Goal: Task Accomplishment & Management: Manage account settings

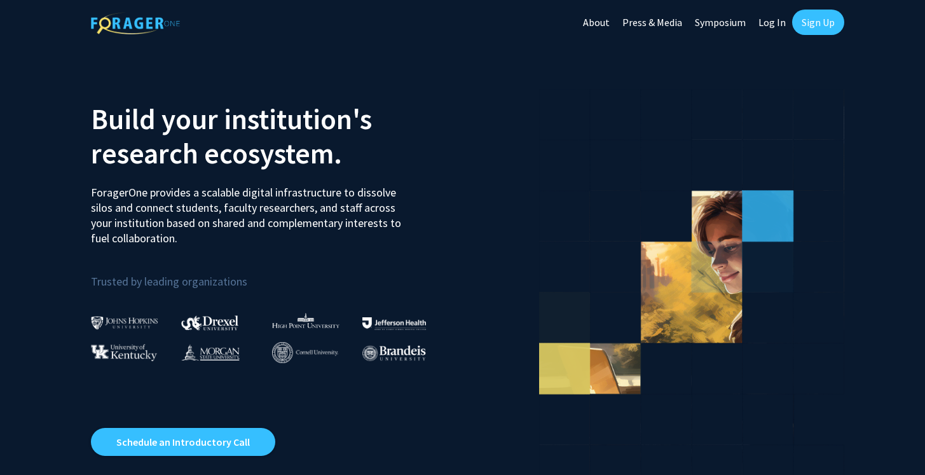
drag, startPoint x: 0, startPoint y: 0, endPoint x: 806, endPoint y: 25, distance: 806.7
click at [806, 25] on link "Sign Up" at bounding box center [818, 22] width 52 height 25
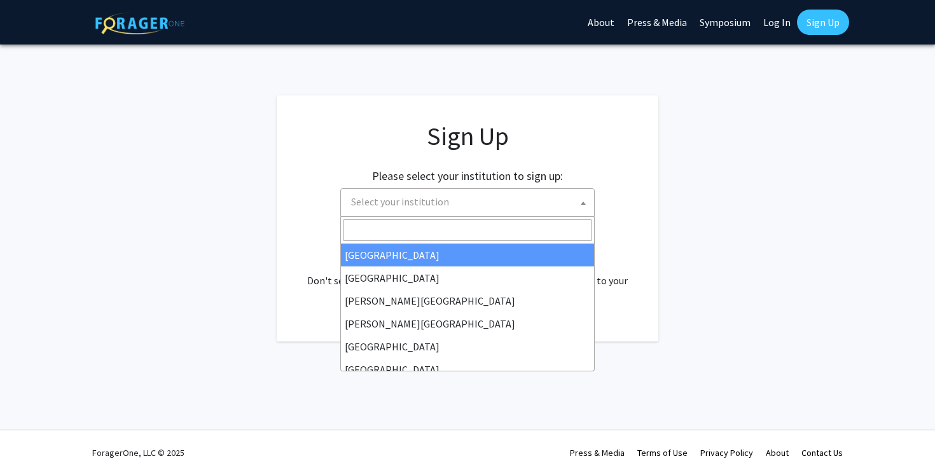
drag, startPoint x: 806, startPoint y: 25, endPoint x: 403, endPoint y: 193, distance: 436.9
click at [403, 193] on span "Select your institution" at bounding box center [470, 202] width 248 height 26
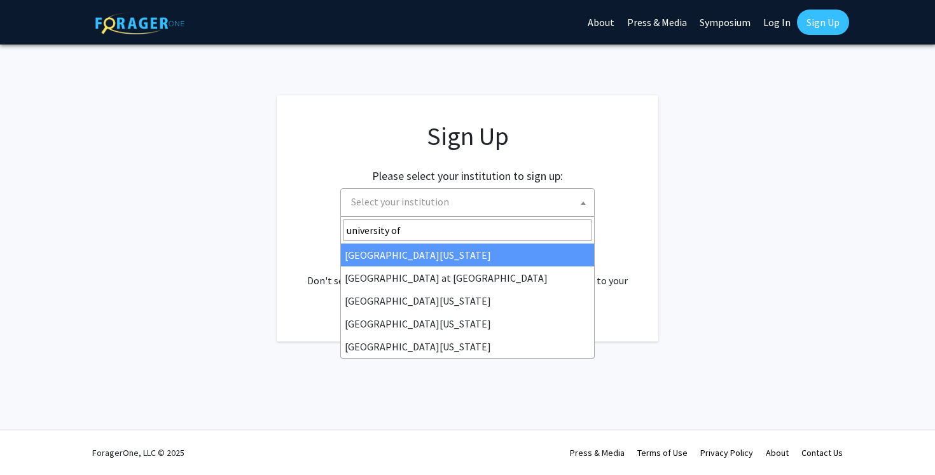
type input "university of"
drag, startPoint x: 403, startPoint y: 193, endPoint x: 406, endPoint y: 298, distance: 105.0
select select "13"
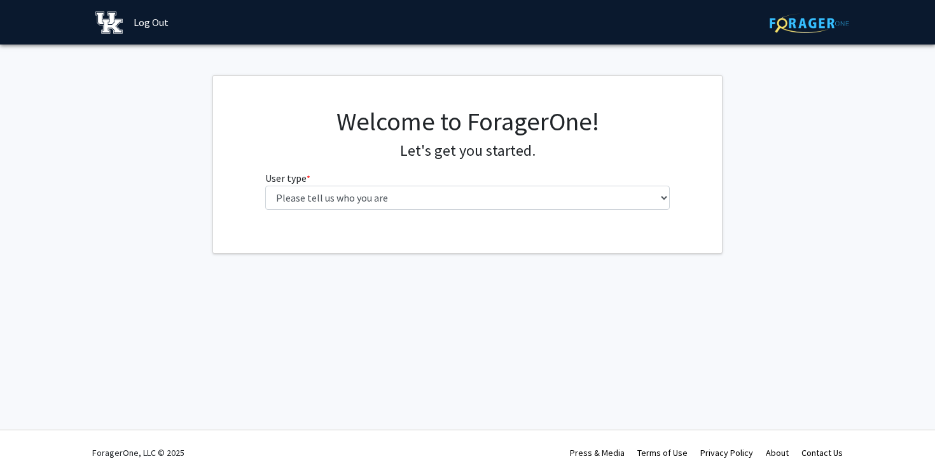
drag, startPoint x: 0, startPoint y: 0, endPoint x: 497, endPoint y: 212, distance: 539.9
click at [497, 212] on div "Welcome to ForagerOne! Let's get you started. User type * required Please tell …" at bounding box center [468, 163] width 424 height 114
click at [496, 210] on div "Welcome to ForagerOne! Let's get you started. User type * required Please tell …" at bounding box center [468, 163] width 424 height 114
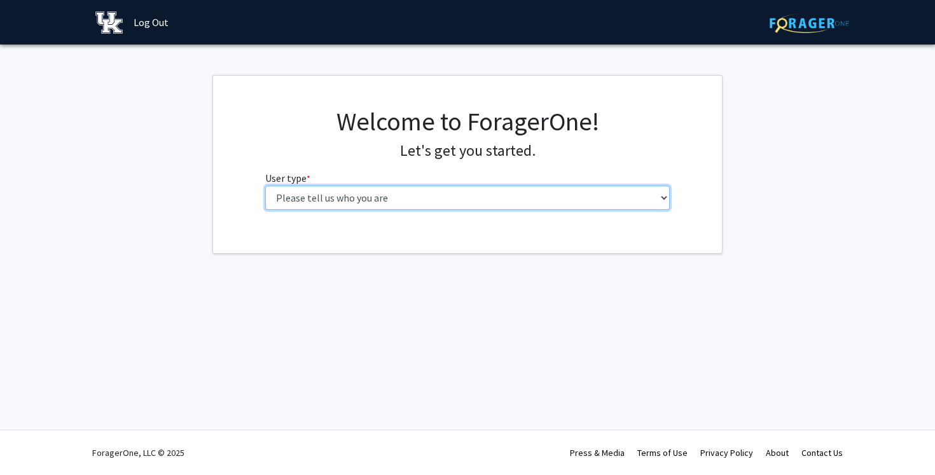
click at [465, 197] on select "Please tell us who you are Undergraduate Student Master's Student Doctoral Cand…" at bounding box center [467, 198] width 405 height 24
select select "1: undergrad"
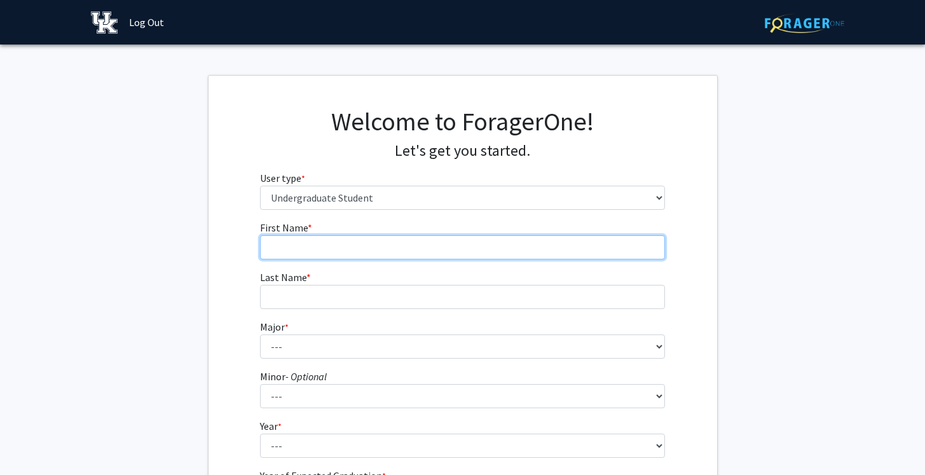
click at [335, 249] on input "First Name * required" at bounding box center [462, 247] width 405 height 24
type input "Ava"
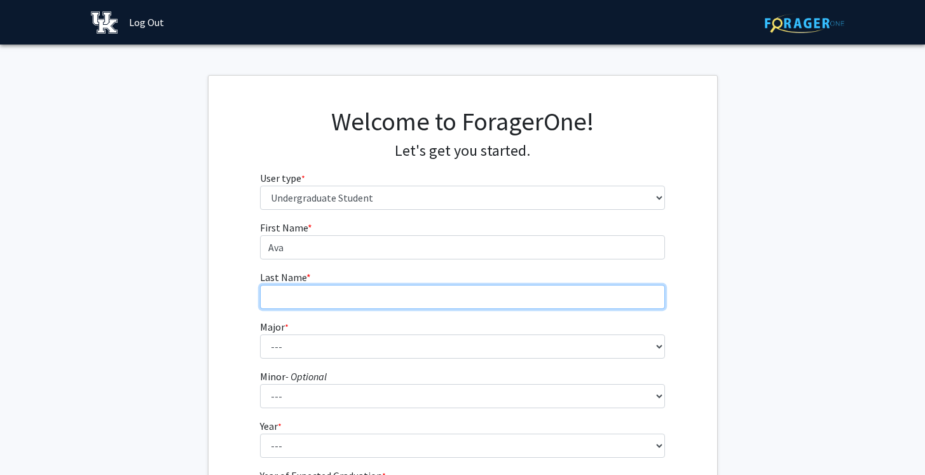
type input "[PERSON_NAME]"
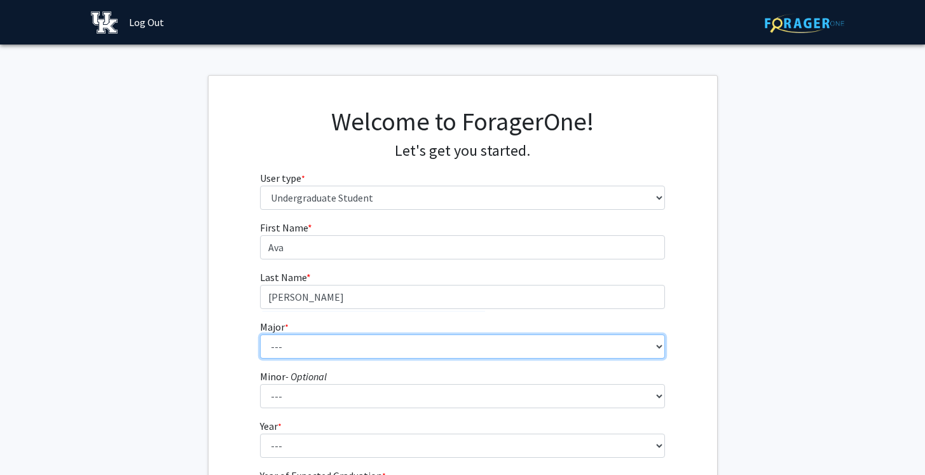
click at [293, 349] on select "--- Accounting Aerospace Engineering African American & Africana Studies Agricu…" at bounding box center [462, 346] width 405 height 24
click at [295, 355] on select "--- Accounting Aerospace Engineering African American & Africana Studies Agricu…" at bounding box center [462, 346] width 405 height 24
select select "99: 936"
click at [350, 350] on select "--- Accounting Aerospace Engineering African American & Africana Studies Agricu…" at bounding box center [462, 346] width 405 height 24
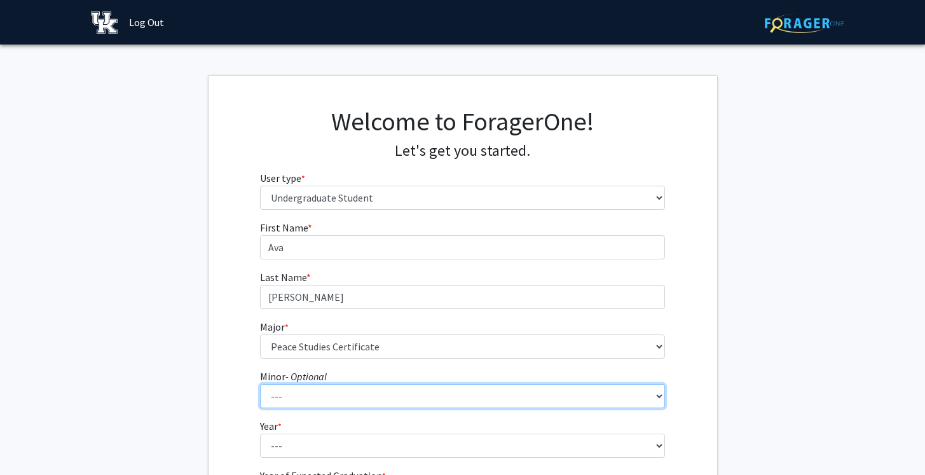
click at [381, 401] on select "--- African American & Africana Studies Agricultural Economics American Studies…" at bounding box center [462, 396] width 405 height 24
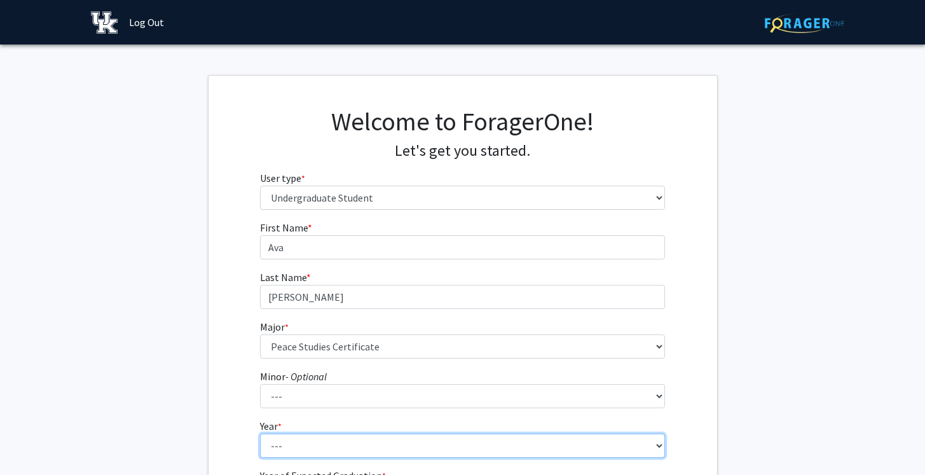
click at [291, 434] on select "--- First-year Sophomore Junior Senior Postbaccalaureate Certificate" at bounding box center [462, 446] width 405 height 24
select select "1: first-year"
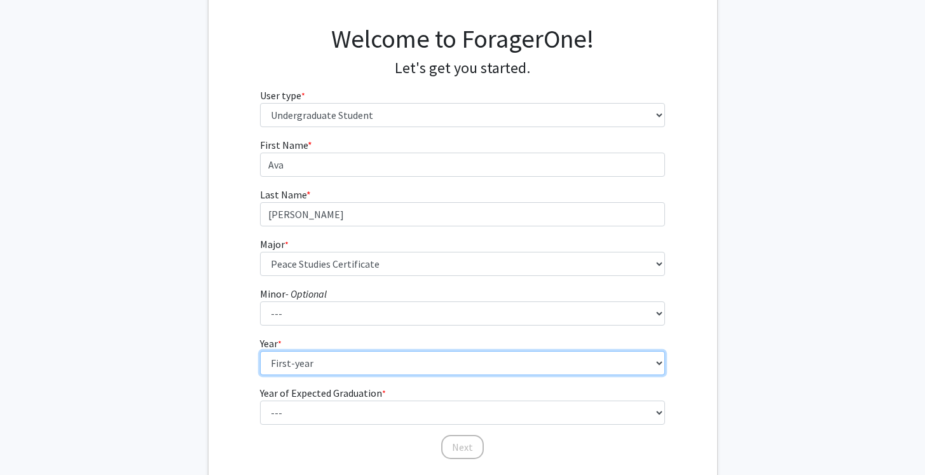
scroll to position [92, 0]
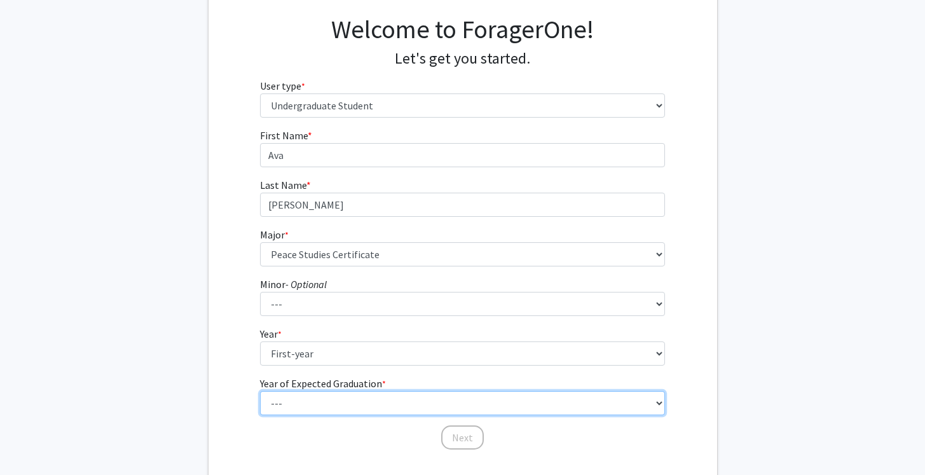
click at [308, 395] on select "--- 2025 2026 2027 2028 2029 2030 2031 2032 2033 2034" at bounding box center [462, 403] width 405 height 24
select select "5: 2029"
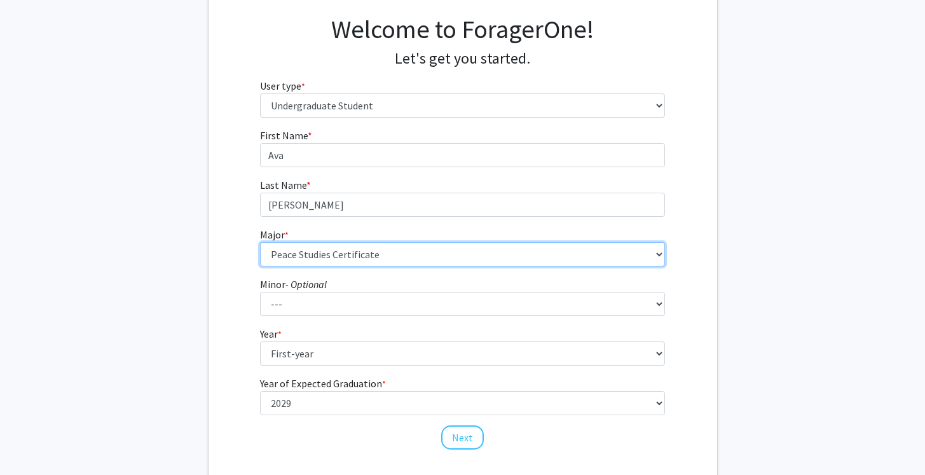
click at [375, 251] on select "--- Accounting Aerospace Engineering African American & Africana Studies Agricu…" at bounding box center [462, 254] width 405 height 24
click at [650, 253] on select "--- Accounting Aerospace Engineering African American & Africana Studies Agricu…" at bounding box center [462, 254] width 405 height 24
click at [650, 256] on select "--- Accounting Aerospace Engineering African American & Africana Studies Agricu…" at bounding box center [462, 254] width 405 height 24
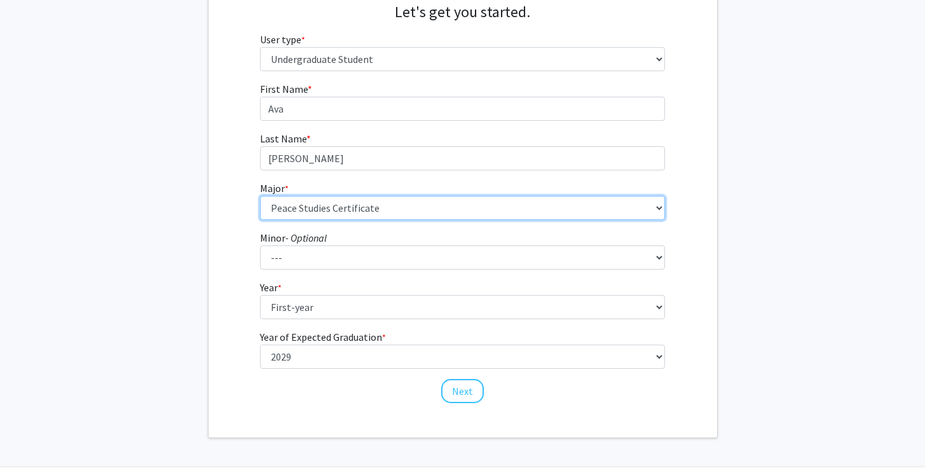
scroll to position [139, 0]
click at [471, 210] on select "--- Accounting Aerospace Engineering African American & Africana Studies Agricu…" at bounding box center [462, 207] width 405 height 24
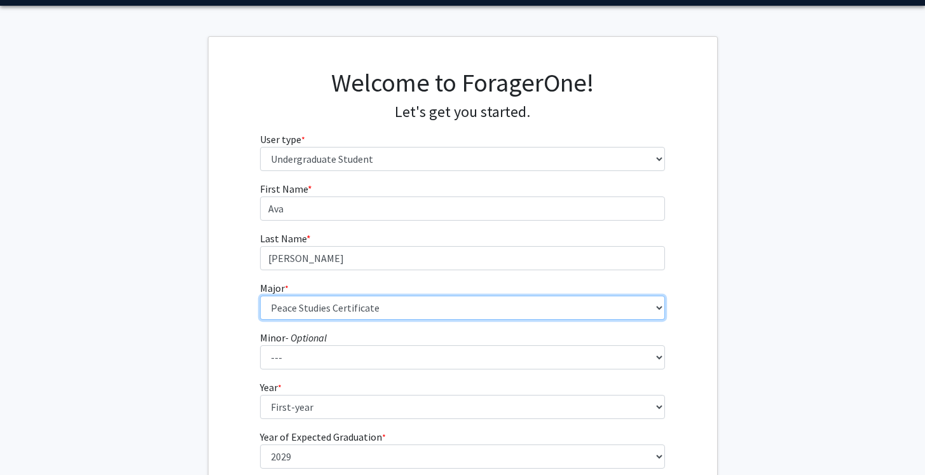
scroll to position [43, 0]
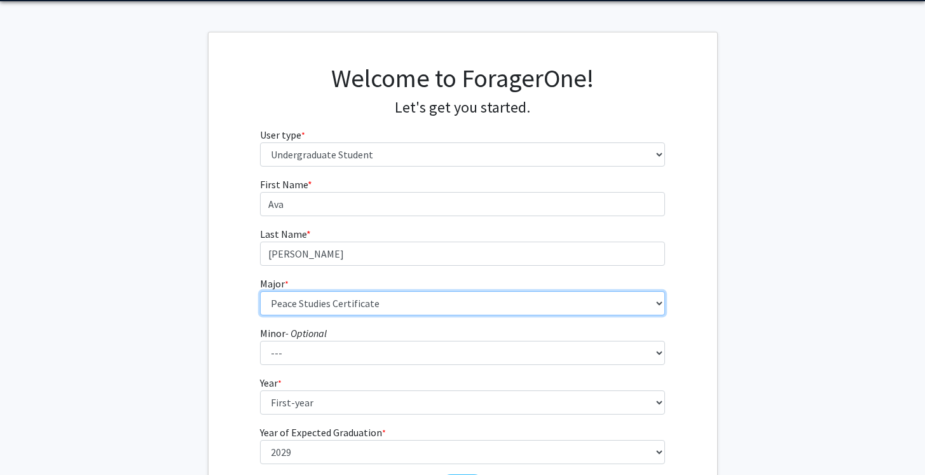
click at [333, 311] on select "--- Accounting Aerospace Engineering African American & Africana Studies Agricu…" at bounding box center [462, 303] width 405 height 24
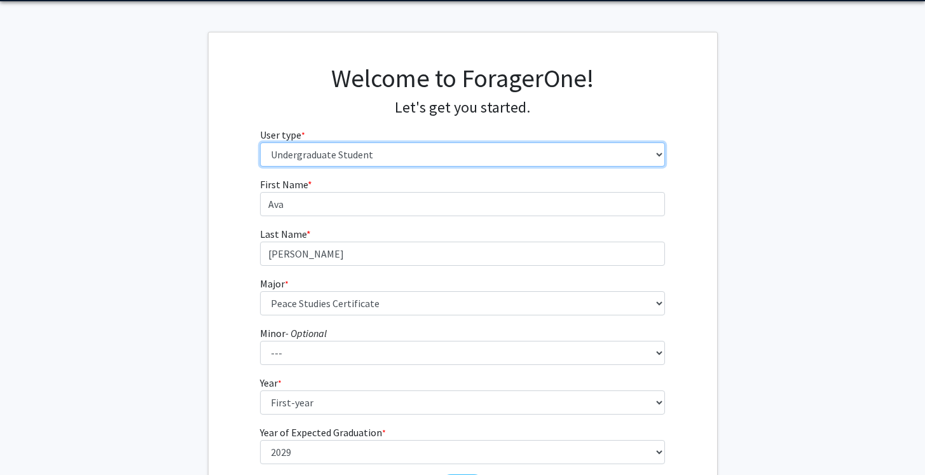
click at [300, 158] on select "Please tell us who you are Undergraduate Student Master's Student Doctoral Cand…" at bounding box center [462, 154] width 405 height 24
select select "2: masters"
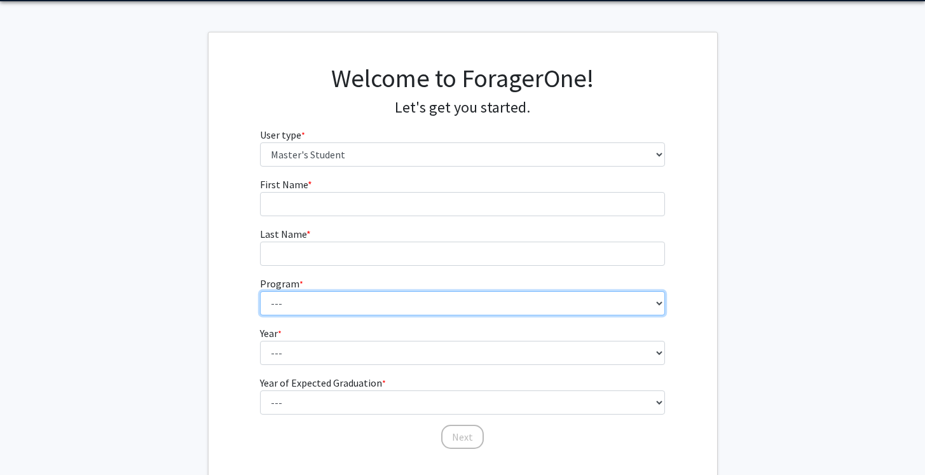
drag, startPoint x: 313, startPoint y: 293, endPoint x: 300, endPoint y: 310, distance: 22.3
click at [300, 310] on select "--- Accounting Accounting - MS Aerospace Engineering Aerospace Engineering Agri…" at bounding box center [462, 303] width 405 height 24
select select "210: 1128"
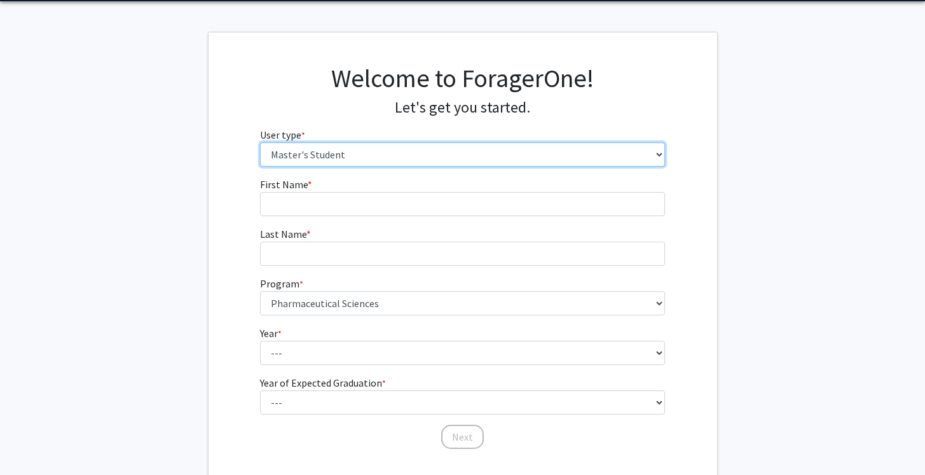
click at [322, 161] on select "Please tell us who you are Undergraduate Student Master's Student Doctoral Cand…" at bounding box center [462, 154] width 405 height 24
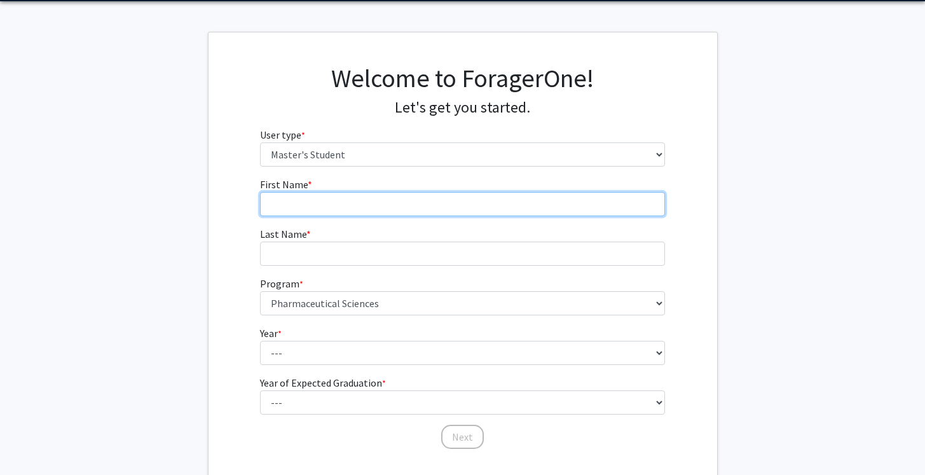
click at [306, 194] on input "First Name * required" at bounding box center [462, 204] width 405 height 24
type input "Ava"
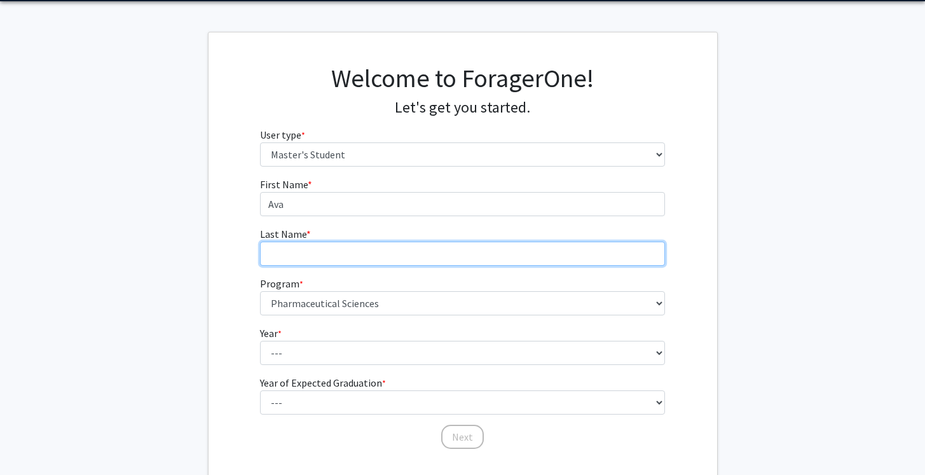
type input "[PERSON_NAME]"
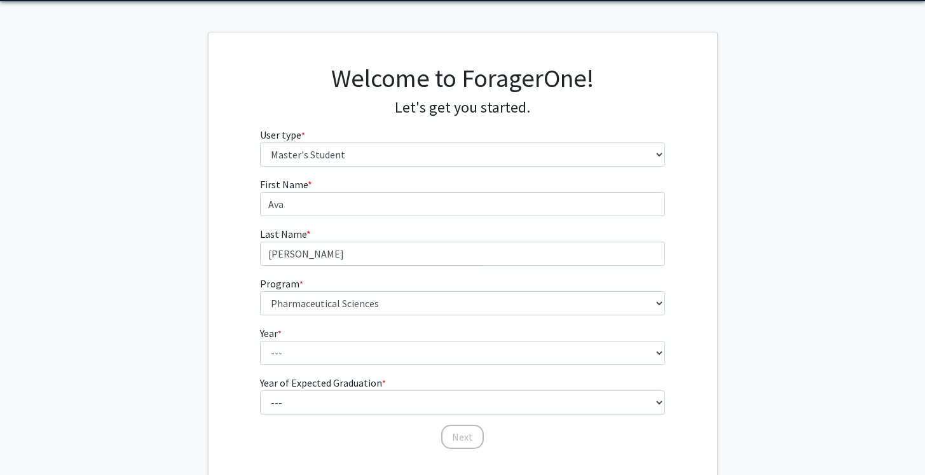
drag, startPoint x: 363, startPoint y: 234, endPoint x: 308, endPoint y: 338, distance: 117.8
click at [308, 338] on fg-select "Year * required --- First Year Second Year" at bounding box center [462, 345] width 405 height 39
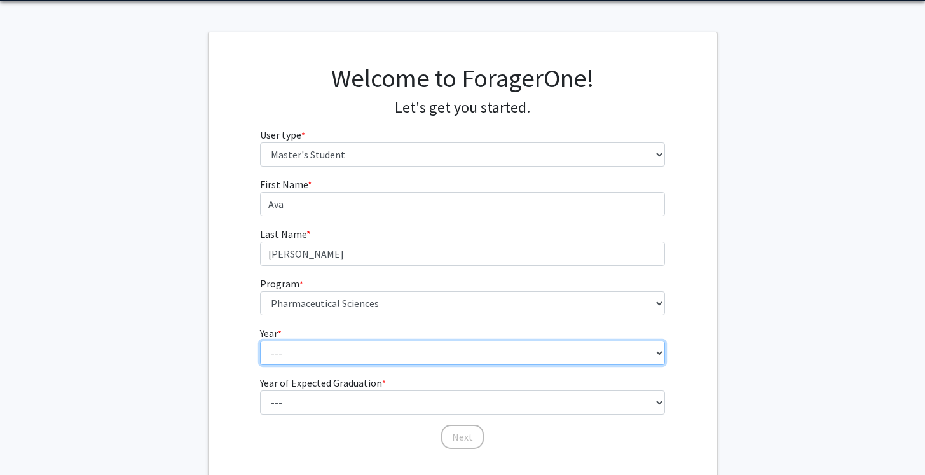
drag, startPoint x: 308, startPoint y: 338, endPoint x: 309, endPoint y: 352, distance: 13.4
click at [309, 352] on select "--- First Year Second Year" at bounding box center [462, 353] width 405 height 24
select select "1: first_year"
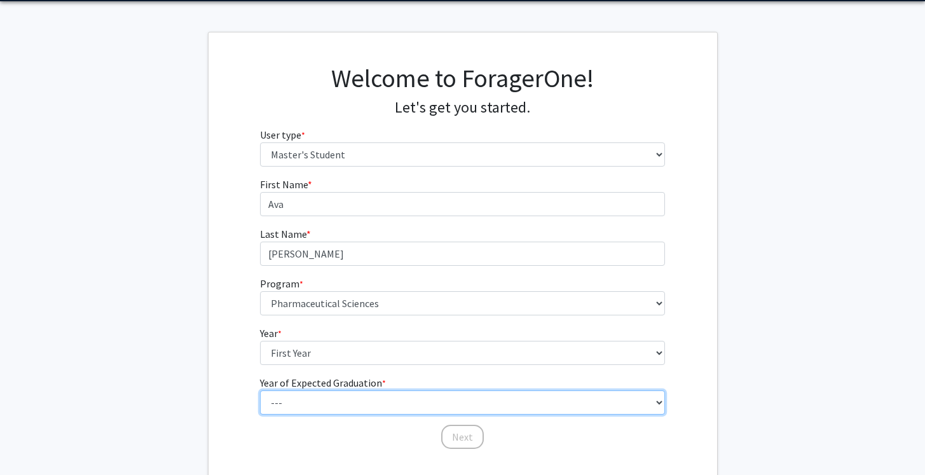
click at [305, 397] on select "--- 2025 2026 2027 2028 2029 2030 2031 2032 2033 2034" at bounding box center [462, 402] width 405 height 24
select select "5: 2029"
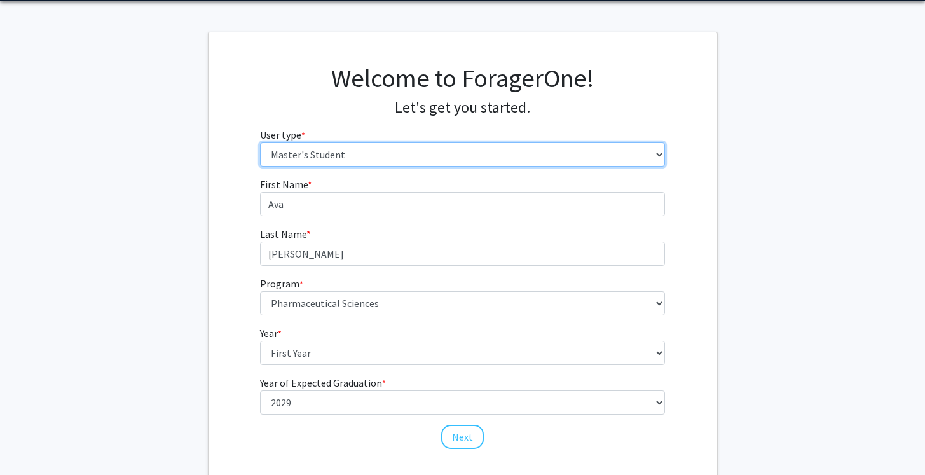
click at [312, 151] on select "Please tell us who you are Undergraduate Student Master's Student Doctoral Cand…" at bounding box center [462, 154] width 405 height 24
click at [296, 162] on select "Please tell us who you are Undergraduate Student Master's Student Doctoral Cand…" at bounding box center [462, 154] width 405 height 24
select select "1: undergrad"
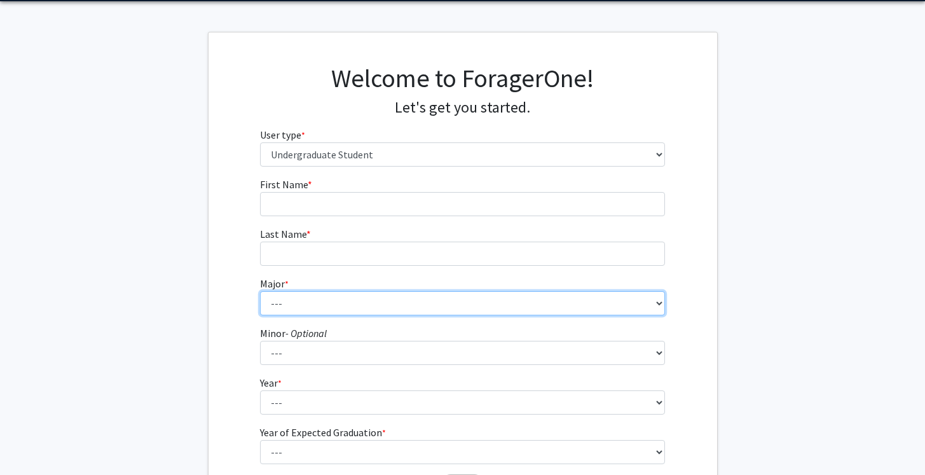
drag, startPoint x: 256, startPoint y: 94, endPoint x: 303, endPoint y: 307, distance: 218.0
click at [303, 307] on select "--- Accounting Aerospace Engineering African American & Africana Studies Agricu…" at bounding box center [462, 303] width 405 height 24
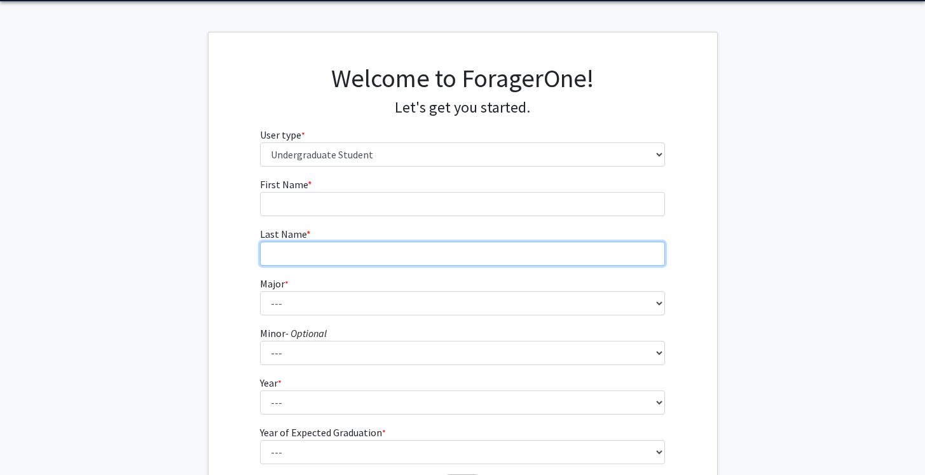
drag, startPoint x: 204, startPoint y: 263, endPoint x: 280, endPoint y: 249, distance: 77.5
click at [280, 249] on input "Last Name * required" at bounding box center [462, 254] width 405 height 24
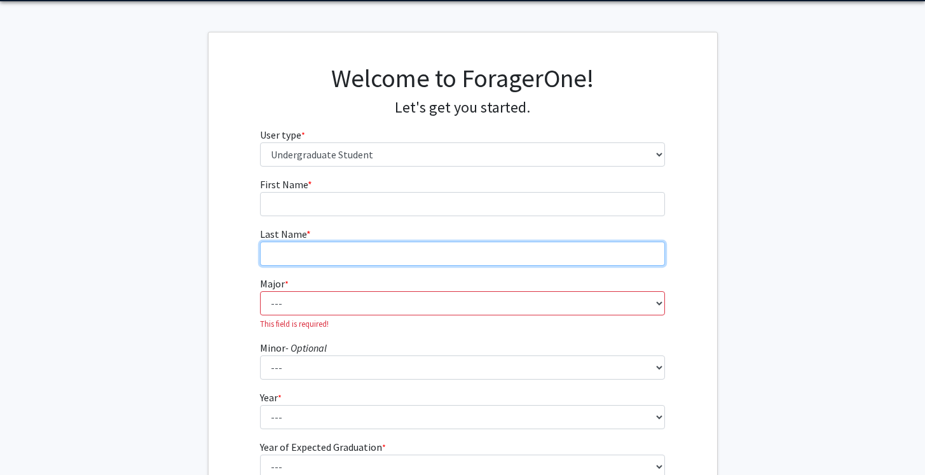
type input "[PERSON_NAME]"
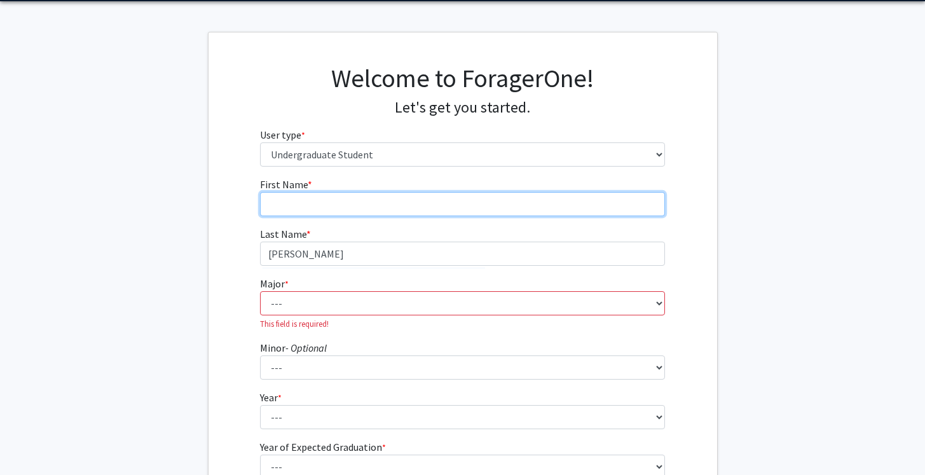
type input "Ava"
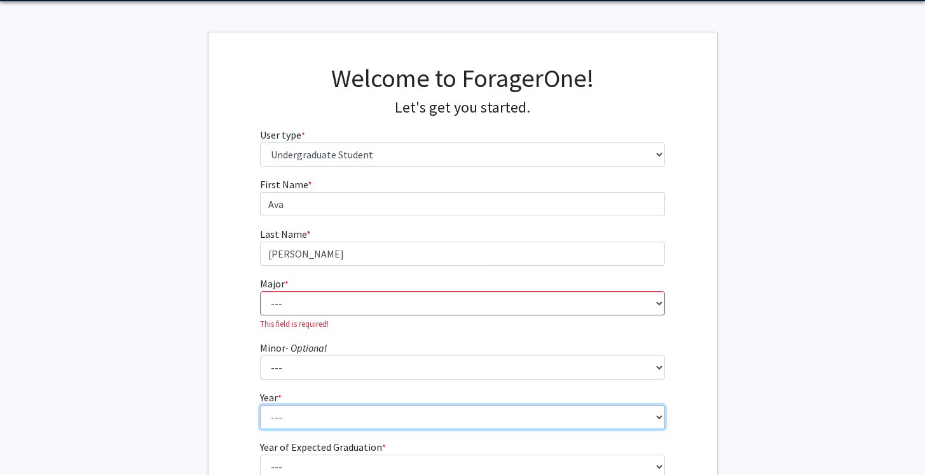
click at [287, 421] on select "--- First-year Sophomore Junior Senior Postbaccalaureate Certificate" at bounding box center [462, 417] width 405 height 24
select select "1: first-year"
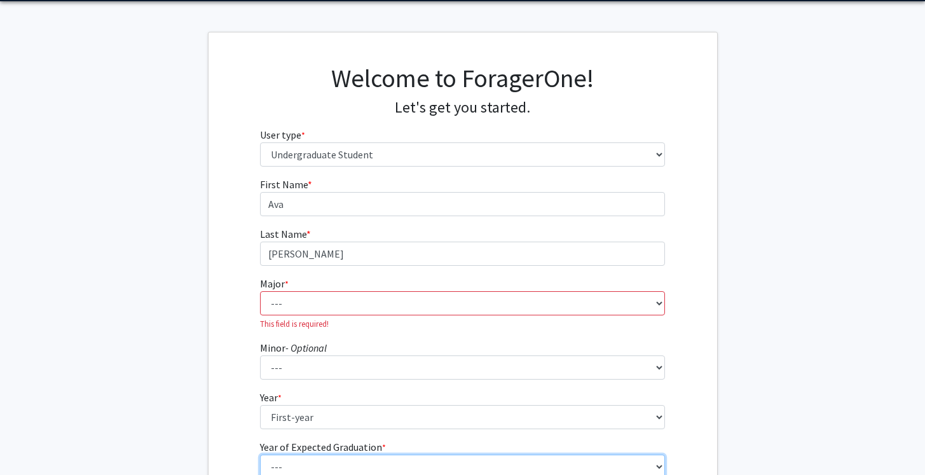
drag, startPoint x: 309, startPoint y: 442, endPoint x: 310, endPoint y: 467, distance: 24.8
click at [310, 467] on select "--- 2025 2026 2027 2028 2029 2030 2031 2032 2033 2034" at bounding box center [462, 467] width 405 height 24
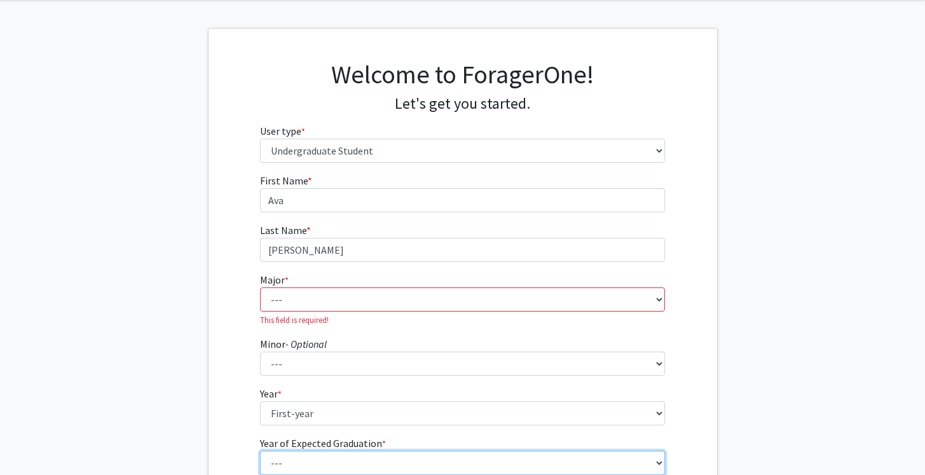
select select "5: 2029"
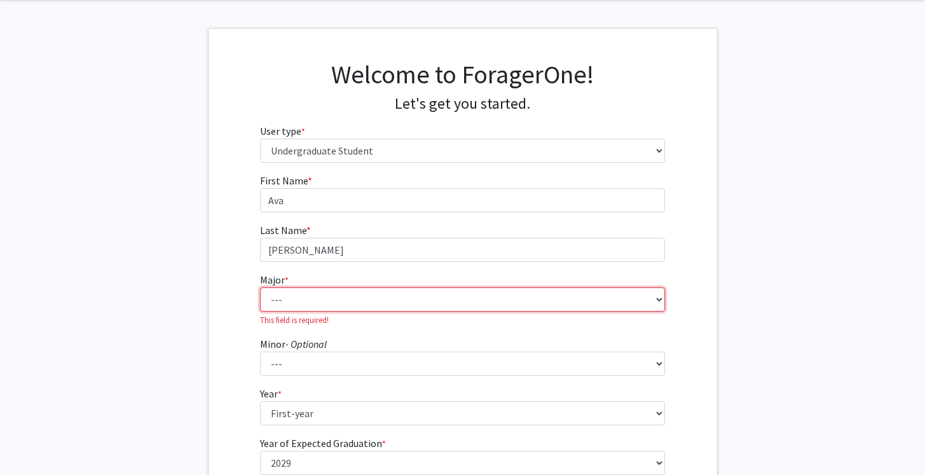
click at [346, 294] on select "--- Accounting Aerospace Engineering African American & Africana Studies Agricu…" at bounding box center [462, 299] width 405 height 24
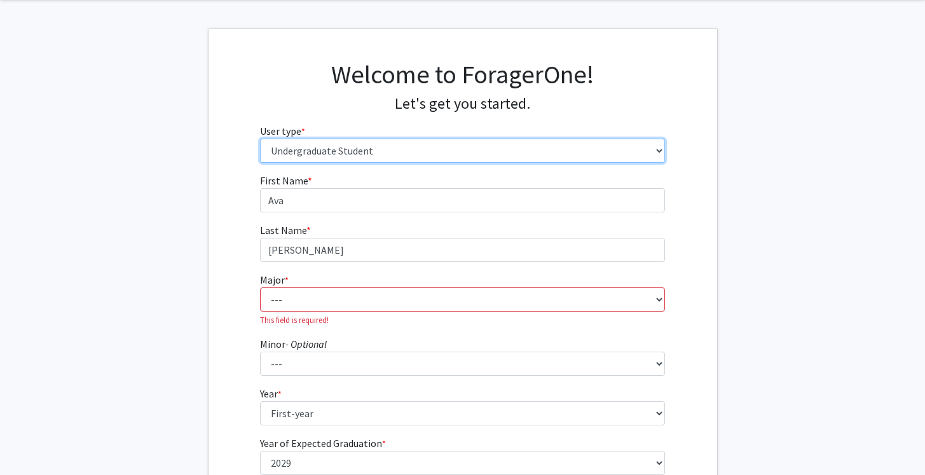
click at [298, 141] on select "Please tell us who you are Undergraduate Student Master's Student Doctoral Cand…" at bounding box center [462, 151] width 405 height 24
select select "2: masters"
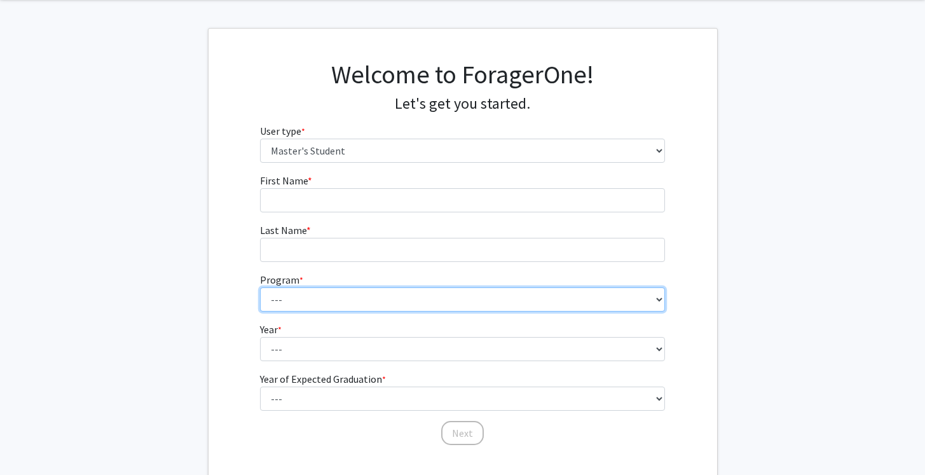
click at [291, 294] on select "--- Accounting Accounting - MS Aerospace Engineering Aerospace Engineering Agri…" at bounding box center [462, 299] width 405 height 24
select select "210: 1128"
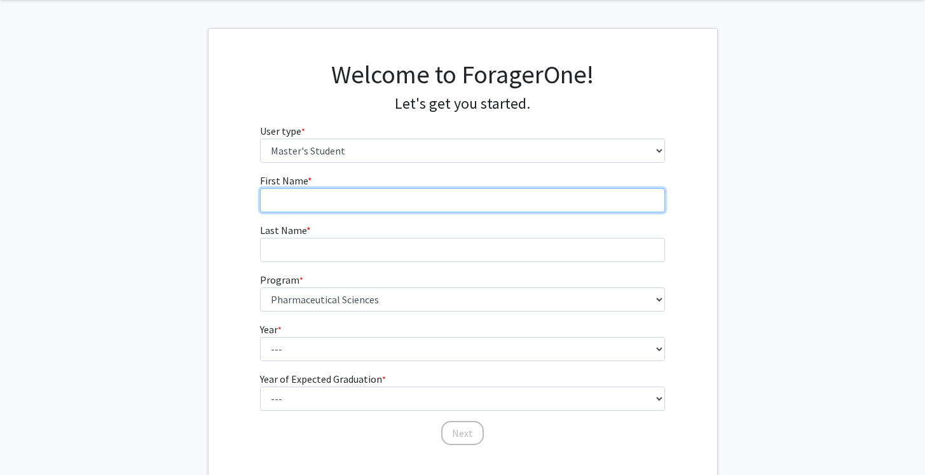
drag, startPoint x: 327, startPoint y: 285, endPoint x: 313, endPoint y: 206, distance: 80.1
click at [313, 206] on input "First Name * required" at bounding box center [462, 200] width 405 height 24
type input "Ava"
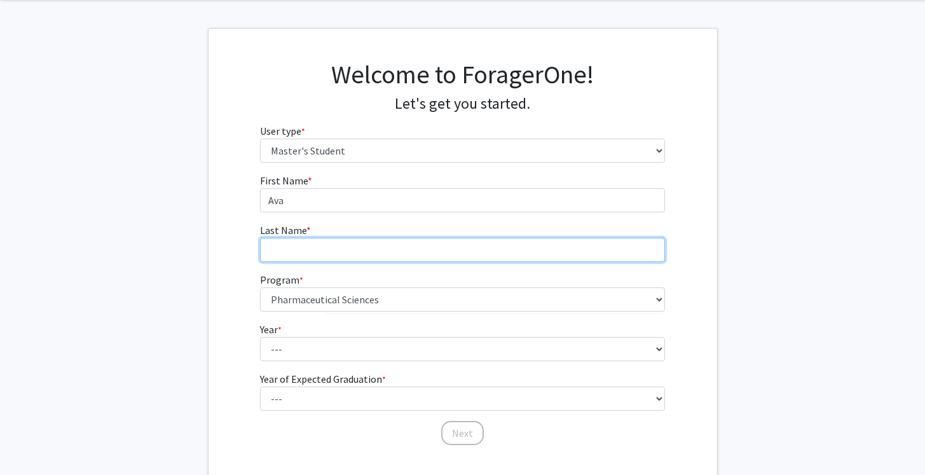
type input "[PERSON_NAME]"
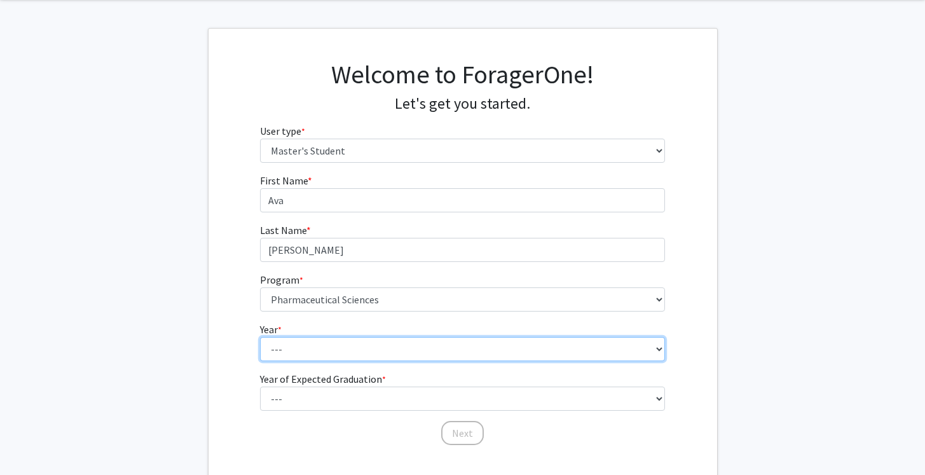
click at [318, 349] on select "--- First Year Second Year" at bounding box center [462, 349] width 405 height 24
select select "1: first_year"
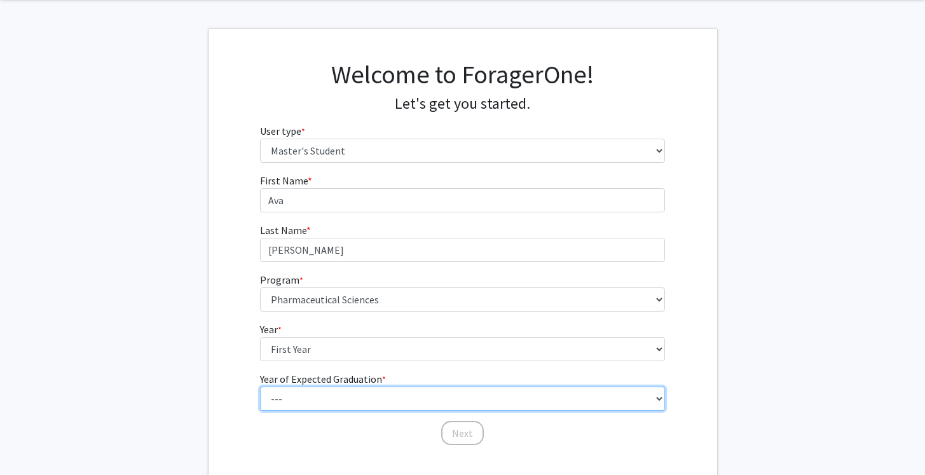
click at [324, 406] on select "--- 2025 2026 2027 2028 2029 2030 2031 2032 2033 2034" at bounding box center [462, 399] width 405 height 24
select select "5: 2029"
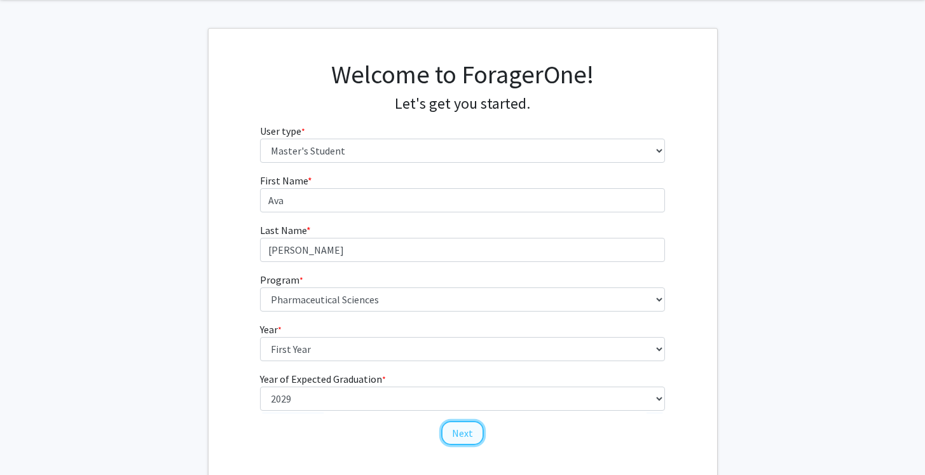
drag, startPoint x: 441, startPoint y: 422, endPoint x: 460, endPoint y: 439, distance: 25.6
click at [460, 439] on button "Next" at bounding box center [462, 433] width 43 height 24
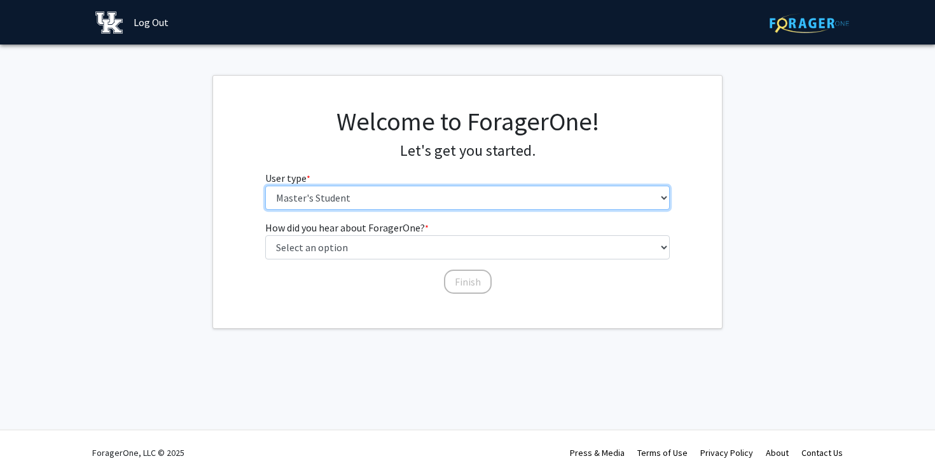
click at [440, 190] on select "Please tell us who you are Undergraduate Student Master's Student Doctoral Cand…" at bounding box center [467, 198] width 405 height 24
select select "1: undergrad"
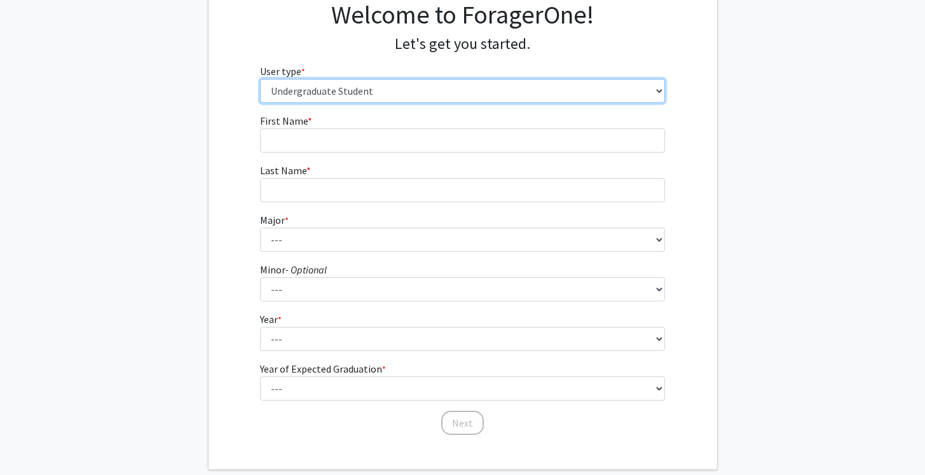
scroll to position [109, 0]
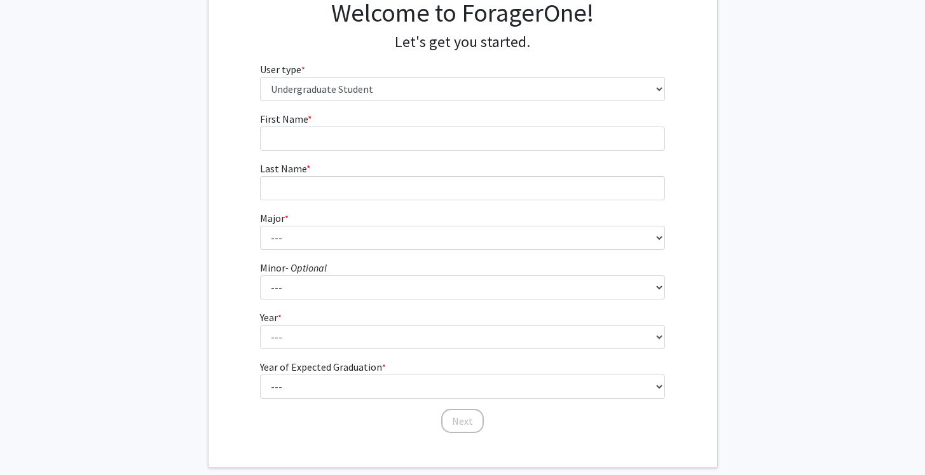
drag, startPoint x: 412, startPoint y: 206, endPoint x: 195, endPoint y: 118, distance: 234.2
click at [195, 118] on fg-get-started "Welcome to ForagerOne! Let's get you started. User type * required Please tell …" at bounding box center [462, 217] width 925 height 502
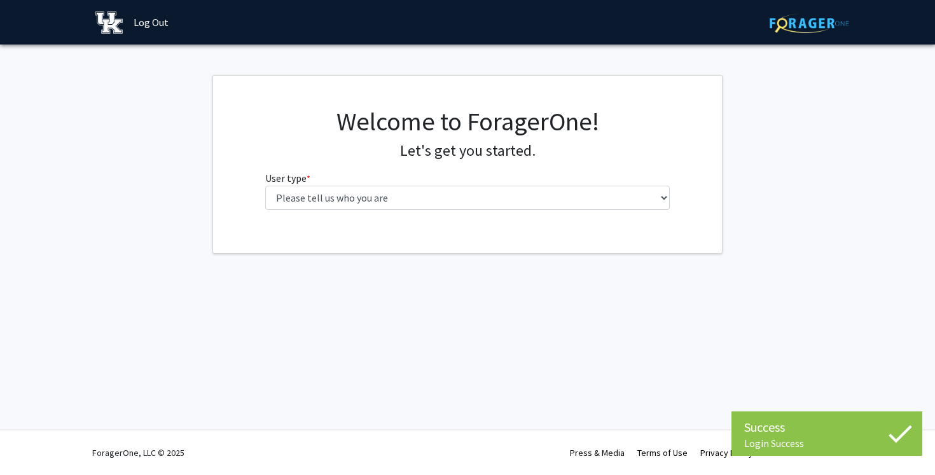
click at [303, 224] on div "Welcome to ForagerOne! Let's get you started. User type * required Please tell …" at bounding box center [467, 164] width 509 height 177
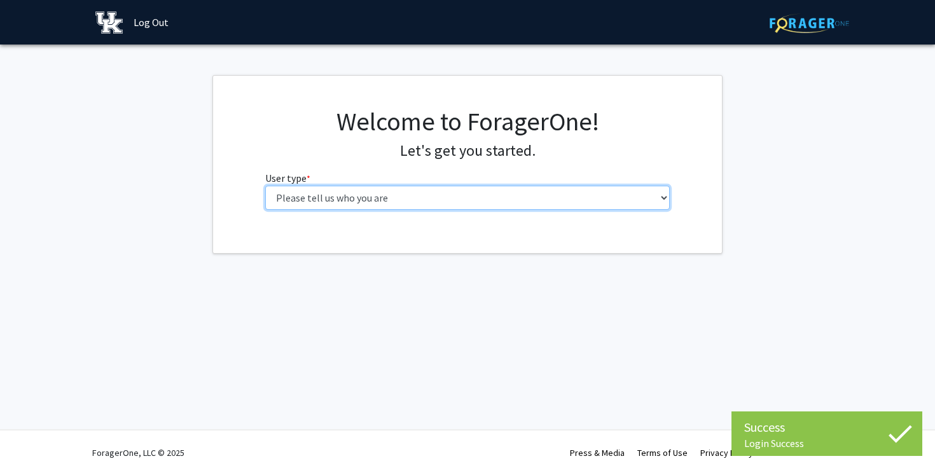
click at [303, 207] on select "Please tell us who you are Undergraduate Student Master's Student Doctoral Cand…" at bounding box center [467, 198] width 405 height 24
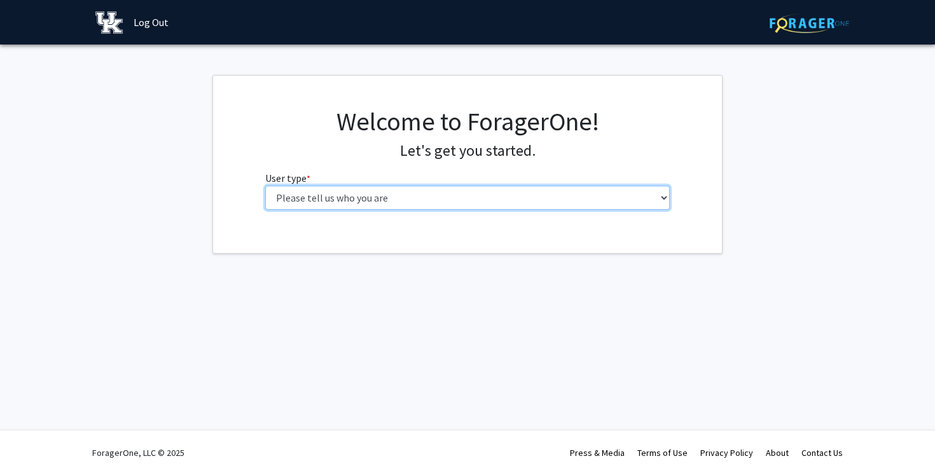
drag, startPoint x: 349, startPoint y: 287, endPoint x: 368, endPoint y: 194, distance: 95.3
click at [368, 194] on select "Please tell us who you are Undergraduate Student Master's Student Doctoral Cand…" at bounding box center [467, 198] width 405 height 24
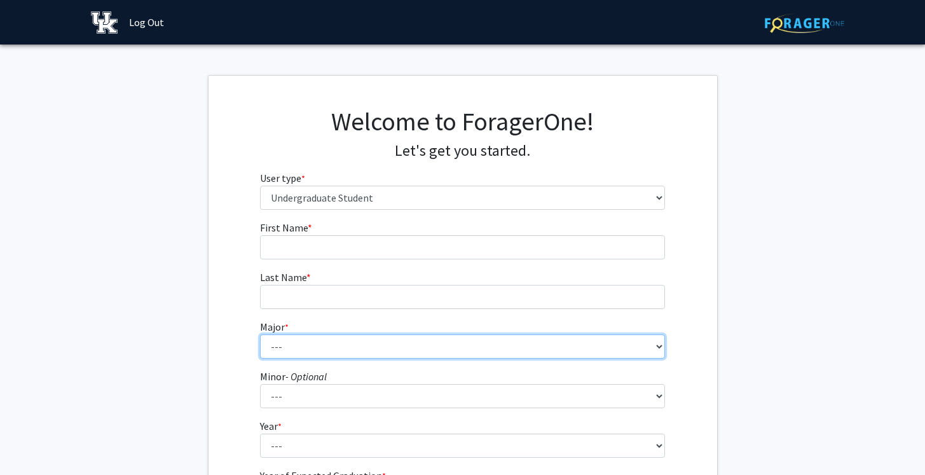
click at [305, 350] on select "--- Accounting Aerospace Engineering African American & Africana Studies Agricu…" at bounding box center [462, 346] width 405 height 24
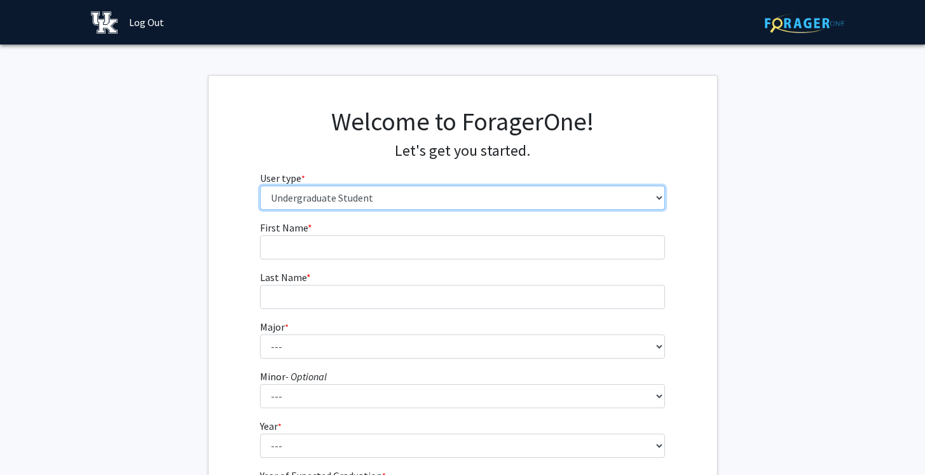
click at [297, 198] on select "Please tell us who you are Undergraduate Student Master's Student Doctoral Cand…" at bounding box center [462, 198] width 405 height 24
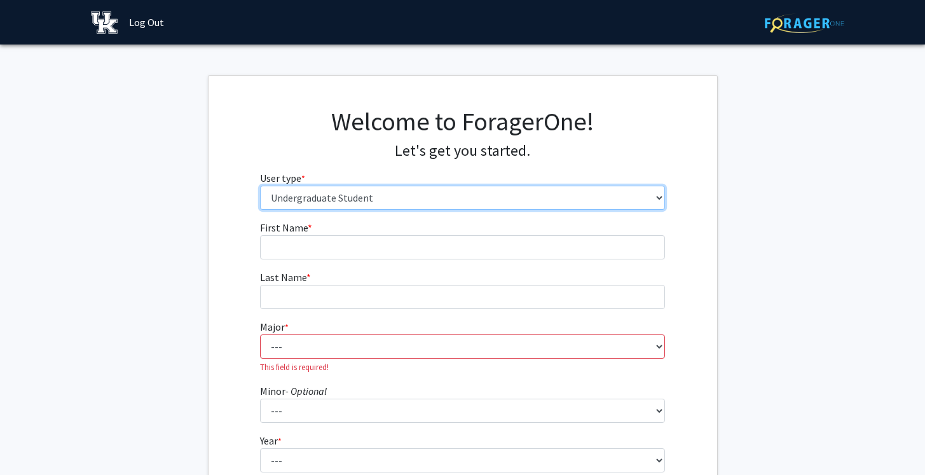
select select "2: masters"
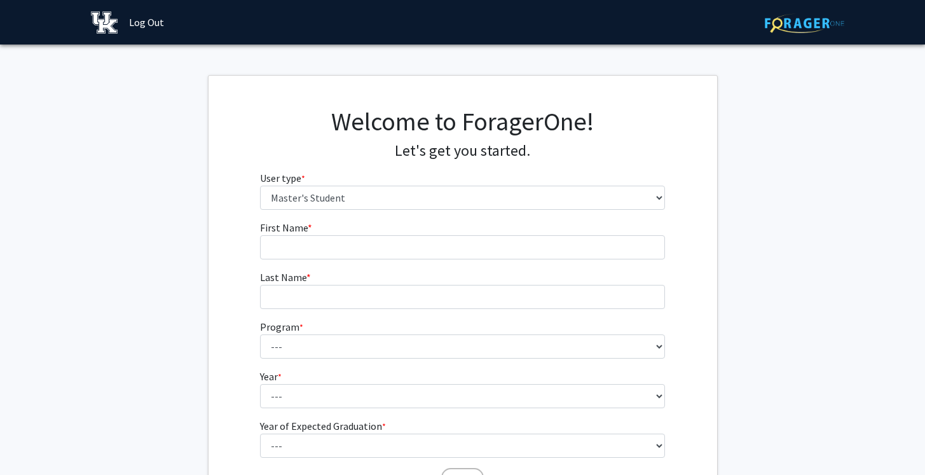
drag, startPoint x: 205, startPoint y: 279, endPoint x: 303, endPoint y: 247, distance: 103.2
click at [303, 247] on input "First Name * required" at bounding box center [462, 247] width 405 height 24
type input "Ava"
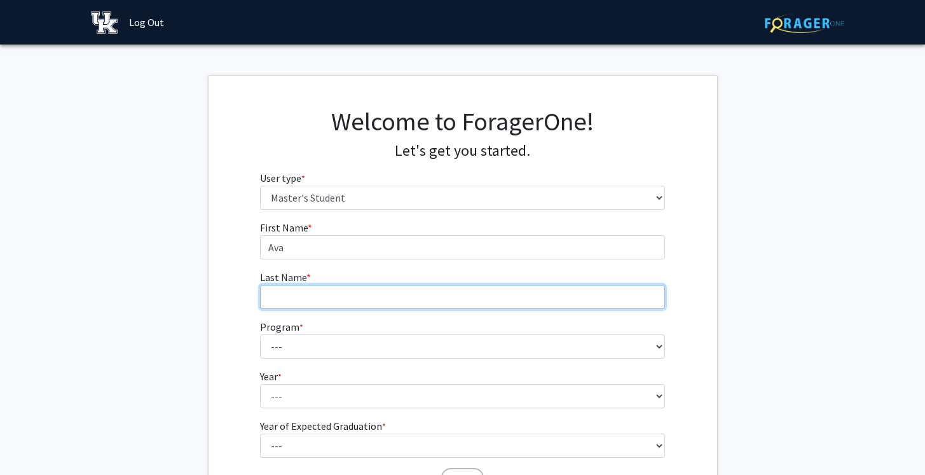
type input "[PERSON_NAME]"
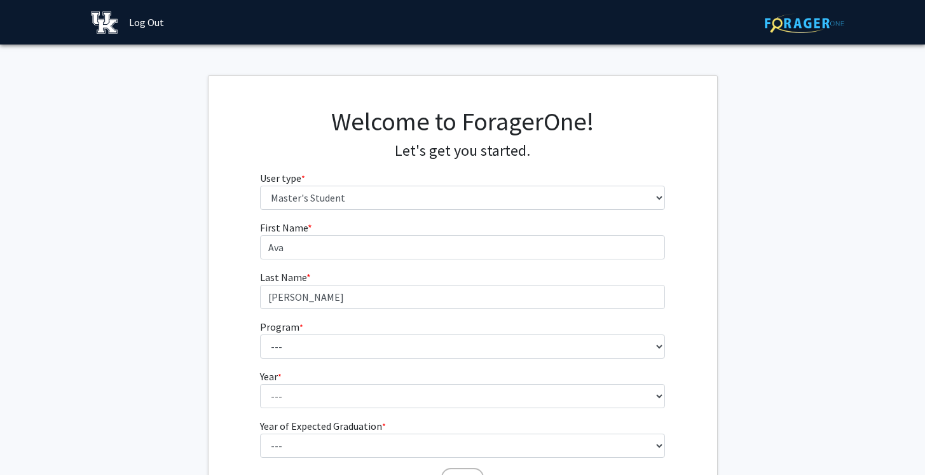
drag, startPoint x: 352, startPoint y: 282, endPoint x: 323, endPoint y: 360, distance: 83.3
click at [323, 360] on form "First Name * required [PERSON_NAME] Last Name * required [PERSON_NAME] Program …" at bounding box center [462, 350] width 405 height 261
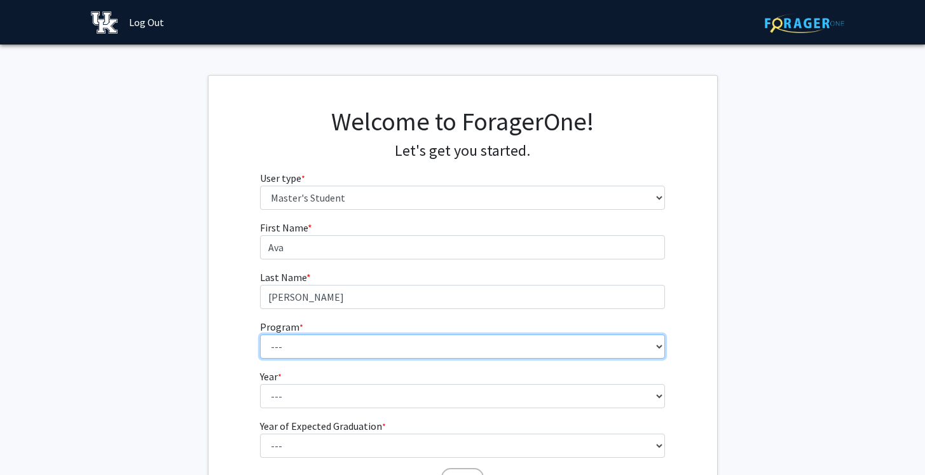
click at [319, 352] on select "--- Accounting Accounting - MS Aerospace Engineering Aerospace Engineering Agri…" at bounding box center [462, 346] width 405 height 24
select select "210: 1128"
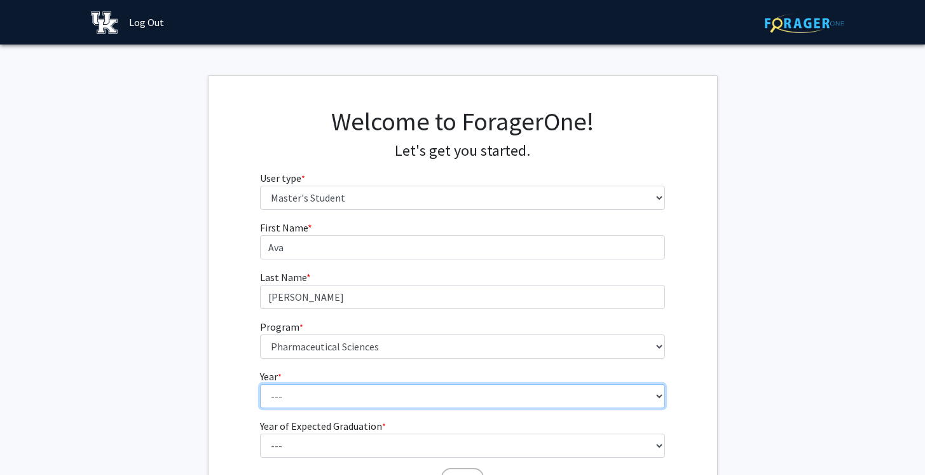
drag, startPoint x: 310, startPoint y: 237, endPoint x: 302, endPoint y: 392, distance: 156.0
click at [302, 392] on select "--- First Year Second Year" at bounding box center [462, 396] width 405 height 24
select select "1: first_year"
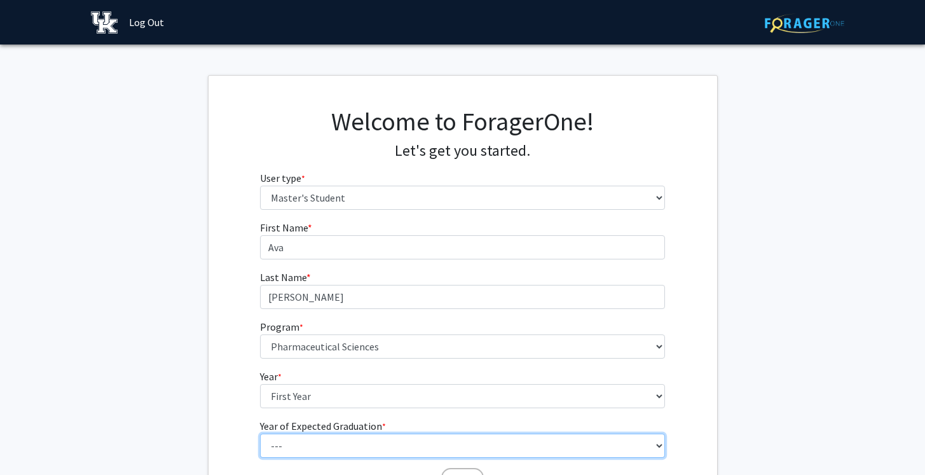
click at [304, 437] on select "--- 2025 2026 2027 2028 2029 2030 2031 2032 2033 2034" at bounding box center [462, 446] width 405 height 24
select select "5: 2029"
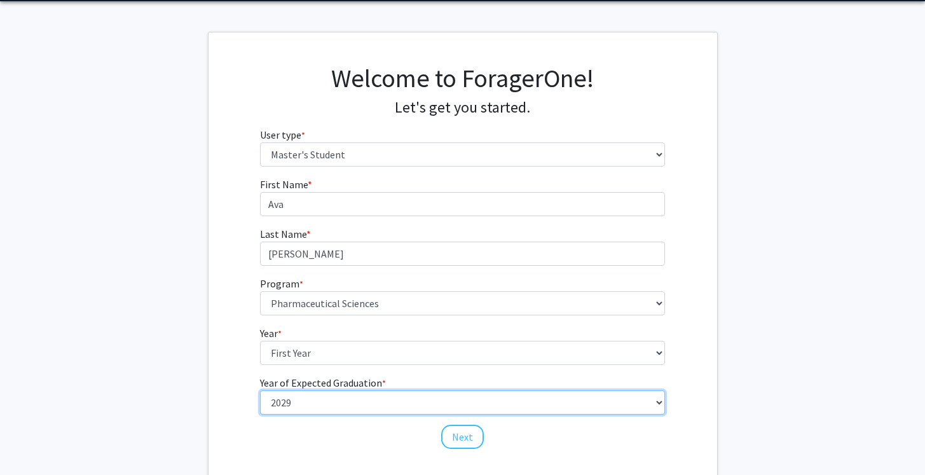
scroll to position [51, 0]
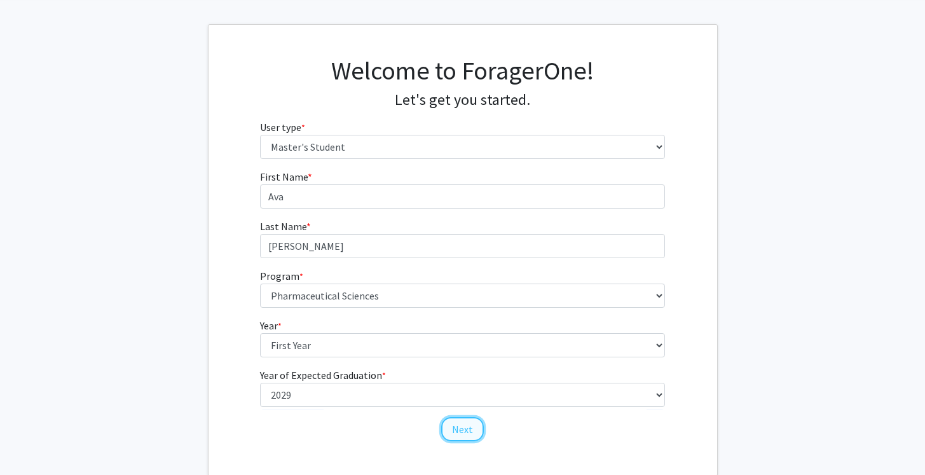
drag, startPoint x: 293, startPoint y: 340, endPoint x: 462, endPoint y: 434, distance: 193.8
click at [462, 434] on button "Next" at bounding box center [462, 429] width 43 height 24
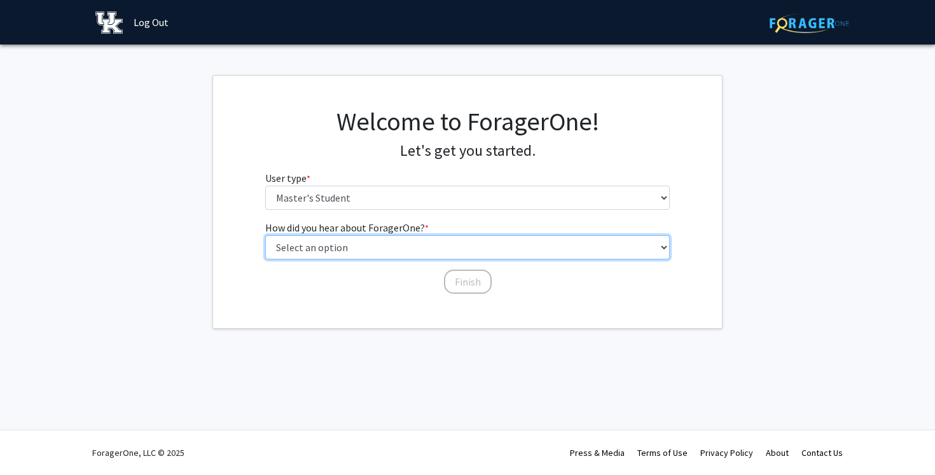
drag, startPoint x: 462, startPoint y: 434, endPoint x: 365, endPoint y: 252, distance: 205.7
click at [365, 252] on select "Select an option Peer/student recommendation Faculty/staff recommendation Unive…" at bounding box center [467, 247] width 405 height 24
select select "2: faculty_recommendation"
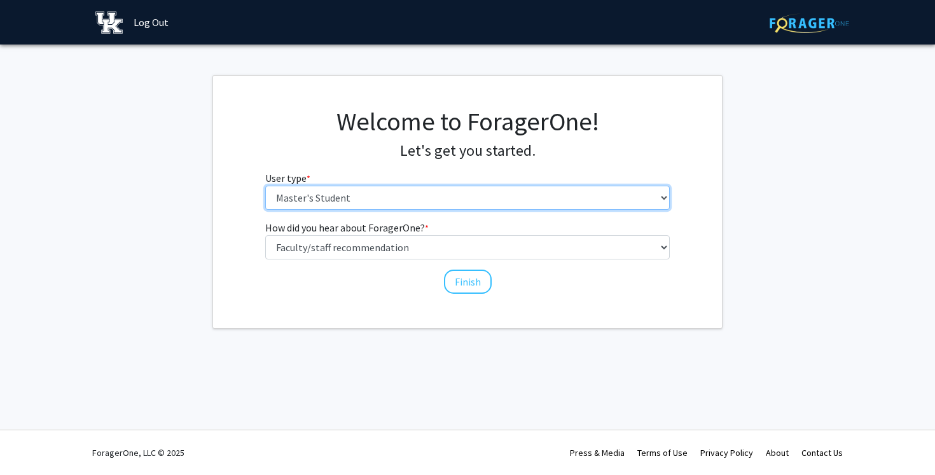
click at [341, 202] on select "Please tell us who you are Undergraduate Student Master's Student Doctoral Cand…" at bounding box center [467, 198] width 405 height 24
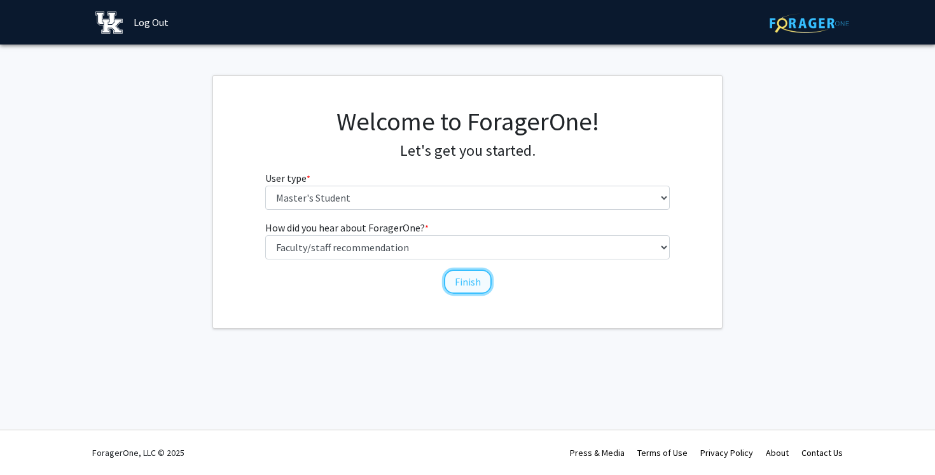
drag, startPoint x: 356, startPoint y: 308, endPoint x: 458, endPoint y: 286, distance: 104.3
click at [458, 286] on button "Finish" at bounding box center [468, 282] width 48 height 24
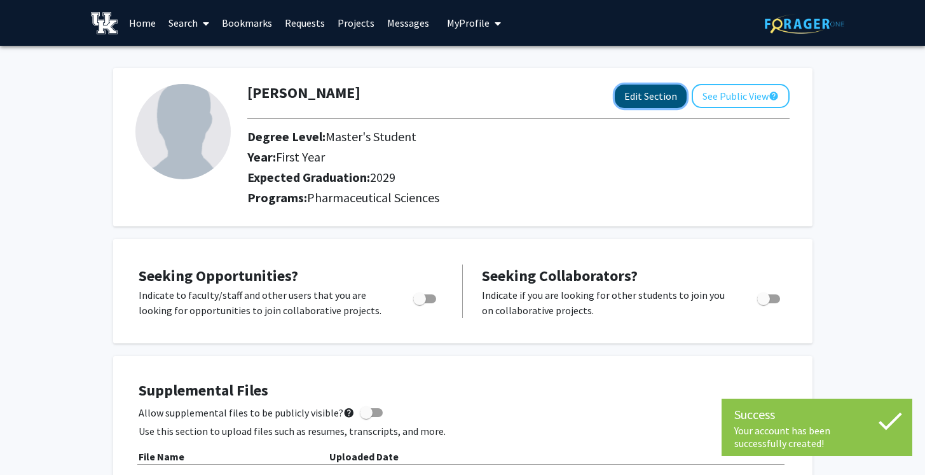
drag, startPoint x: 458, startPoint y: 286, endPoint x: 650, endPoint y: 97, distance: 268.9
click at [650, 97] on button "Edit Section" at bounding box center [651, 97] width 72 height 24
select select "first_year"
select select "2029"
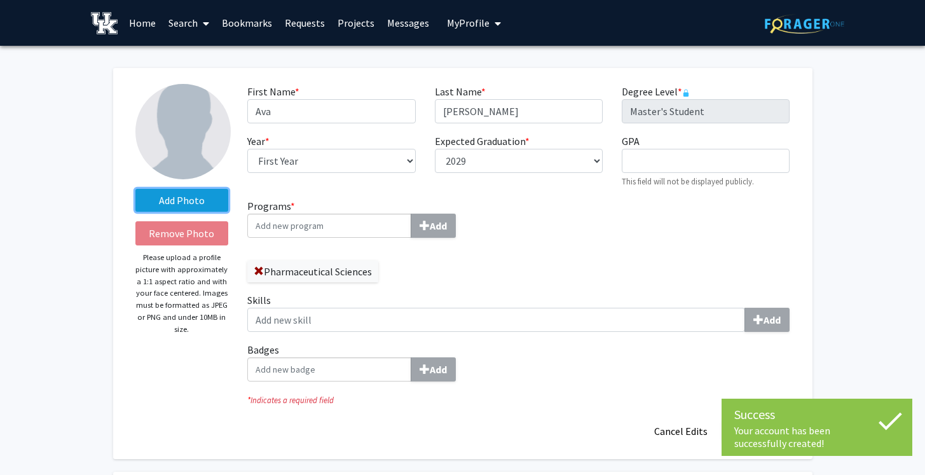
drag, startPoint x: 650, startPoint y: 97, endPoint x: 193, endPoint y: 204, distance: 469.5
click at [193, 204] on label "Add Photo" at bounding box center [181, 200] width 93 height 23
click at [0, 0] on input "Add Photo" at bounding box center [0, 0] width 0 height 0
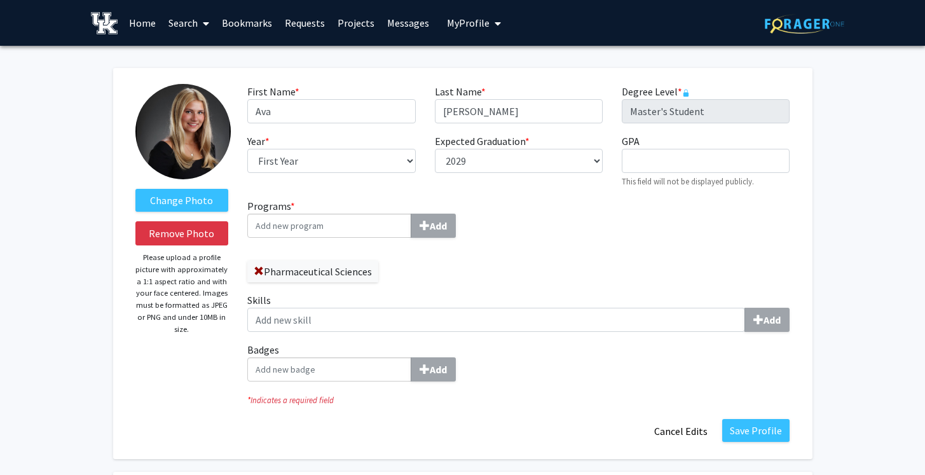
click at [280, 227] on input "Programs * Add" at bounding box center [329, 226] width 164 height 24
drag, startPoint x: 680, startPoint y: 333, endPoint x: 520, endPoint y: 241, distance: 184.3
click at [520, 241] on div "Programs * Add Pharmaceutical Sciences Skills Add Badges Add" at bounding box center [518, 294] width 561 height 193
click at [649, 159] on input "GPA required" at bounding box center [706, 161] width 168 height 24
drag, startPoint x: 520, startPoint y: 241, endPoint x: 584, endPoint y: 203, distance: 74.4
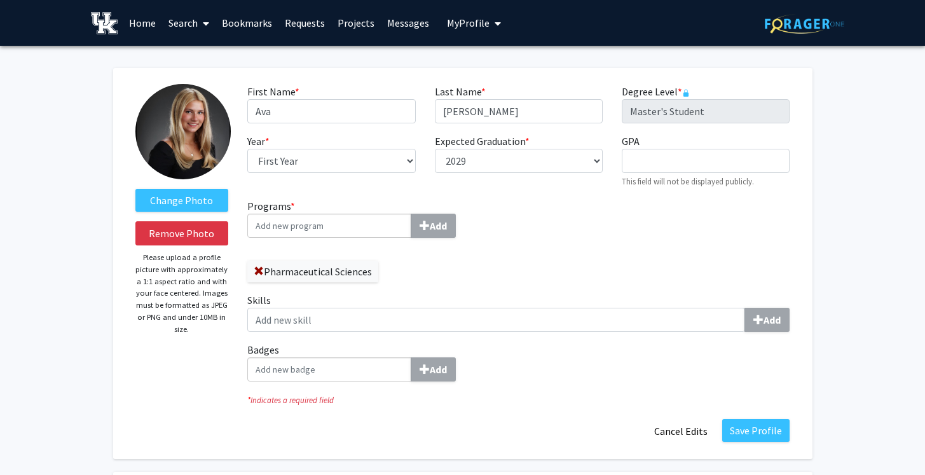
click at [584, 203] on div "Programs * Add Pharmaceutical Sciences Skills Add Badges Add" at bounding box center [518, 294] width 561 height 193
drag, startPoint x: 584, startPoint y: 203, endPoint x: 745, endPoint y: 430, distance: 277.9
click at [745, 430] on button "Save Profile" at bounding box center [755, 430] width 67 height 23
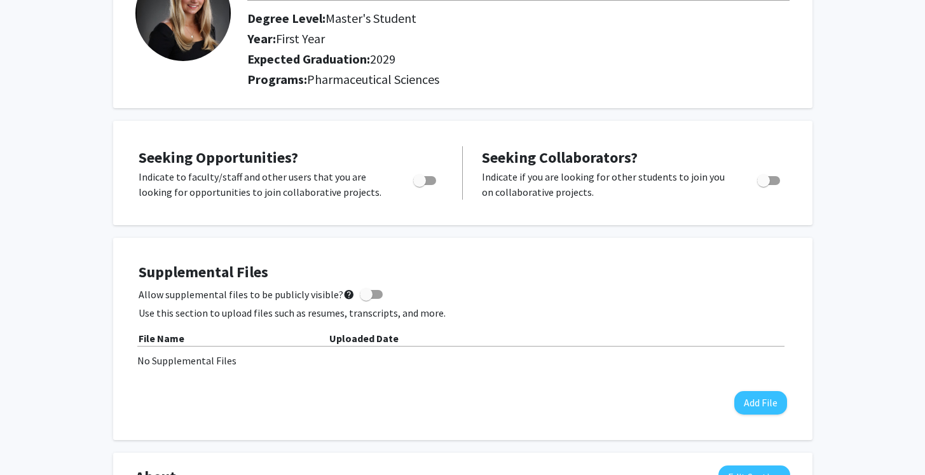
scroll to position [69, 0]
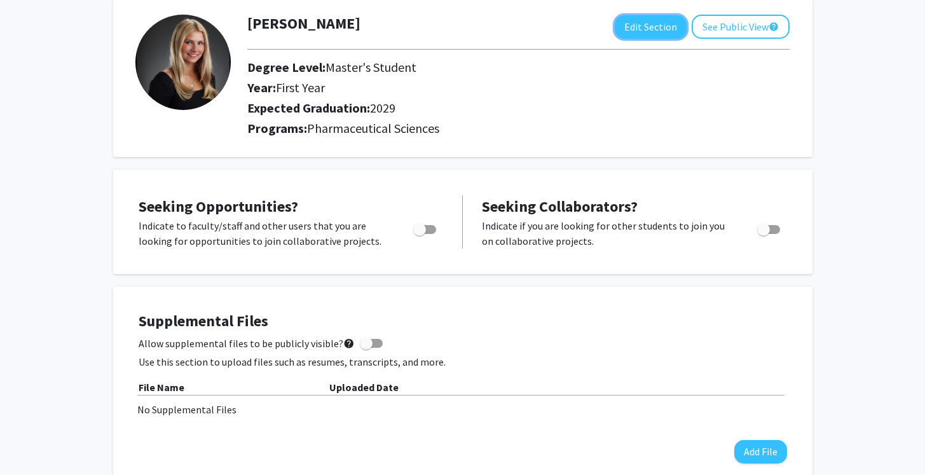
click at [654, 30] on button "Edit Section" at bounding box center [651, 27] width 72 height 24
select select "first_year"
select select "2029"
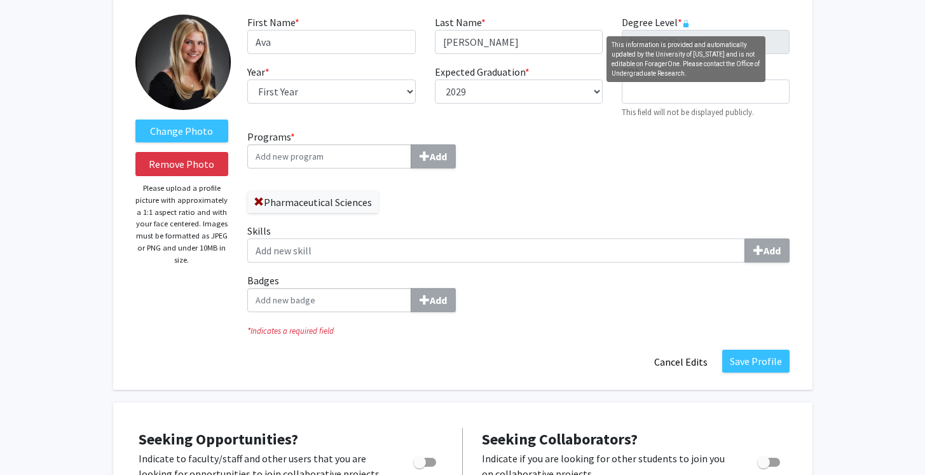
drag, startPoint x: 661, startPoint y: 35, endPoint x: 683, endPoint y: 19, distance: 27.4
click at [683, 20] on icon "This information is provided and automatically updated by the University of Ken…" at bounding box center [686, 24] width 8 height 8
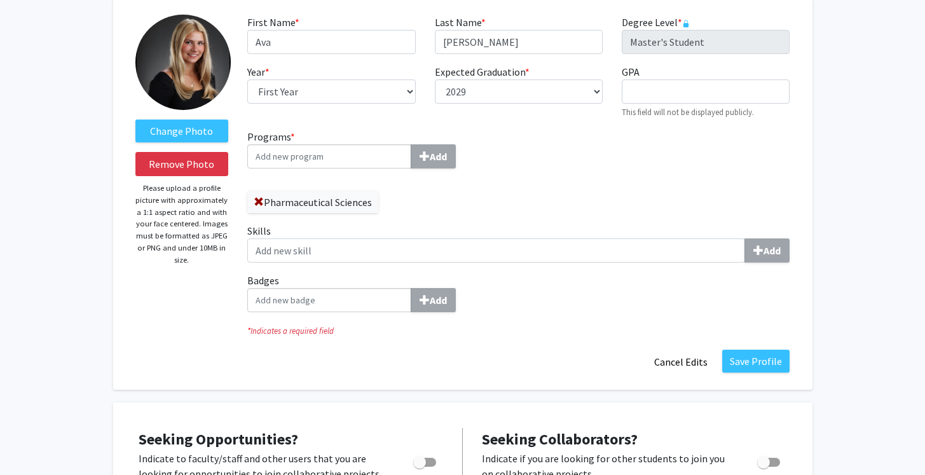
click at [685, 20] on icon "This information is provided and automatically updated by the University of Ken…" at bounding box center [686, 24] width 8 height 8
click at [687, 25] on rect "This information is provided and automatically updated by the University of Ken…" at bounding box center [686, 25] width 5 height 4
click at [657, 15] on label "Degree Level * required" at bounding box center [656, 22] width 68 height 15
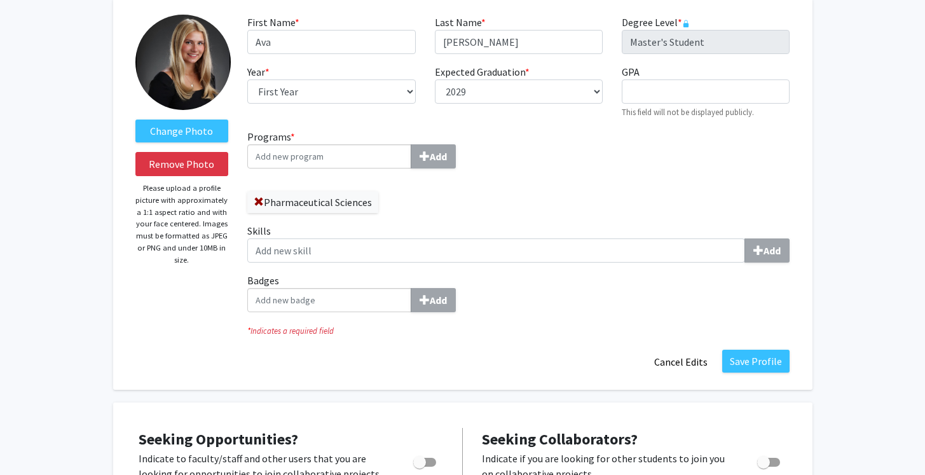
drag, startPoint x: 687, startPoint y: 25, endPoint x: 659, endPoint y: 19, distance: 28.6
click at [659, 19] on label "Degree Level * required" at bounding box center [656, 22] width 68 height 15
drag, startPoint x: 659, startPoint y: 19, endPoint x: 680, endPoint y: 22, distance: 20.6
click at [680, 22] on span "*" at bounding box center [680, 22] width 4 height 13
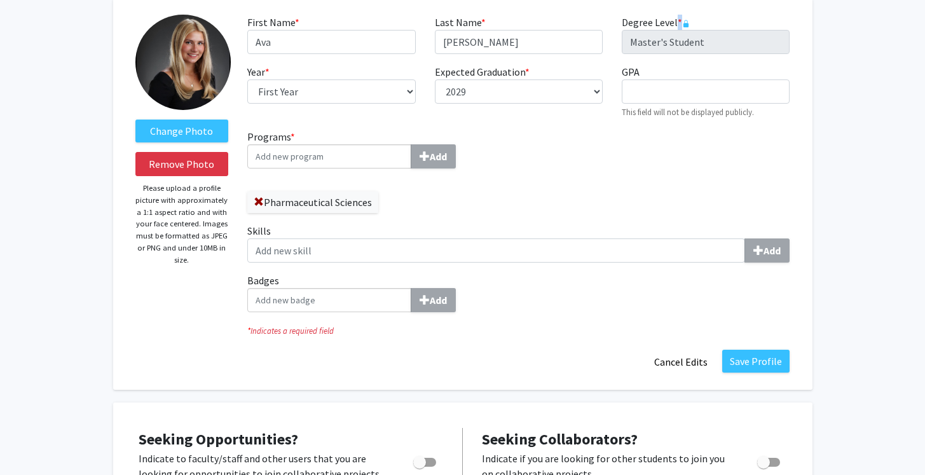
click at [680, 22] on span "*" at bounding box center [680, 22] width 4 height 13
click at [680, 20] on span "*" at bounding box center [680, 22] width 4 height 13
click at [682, 22] on icon "This information is provided and automatically updated by the University of Ken…" at bounding box center [686, 24] width 8 height 8
click at [623, 158] on div "Programs * Add Pharmaceutical Sciences Skills Add Badges Add" at bounding box center [518, 225] width 561 height 193
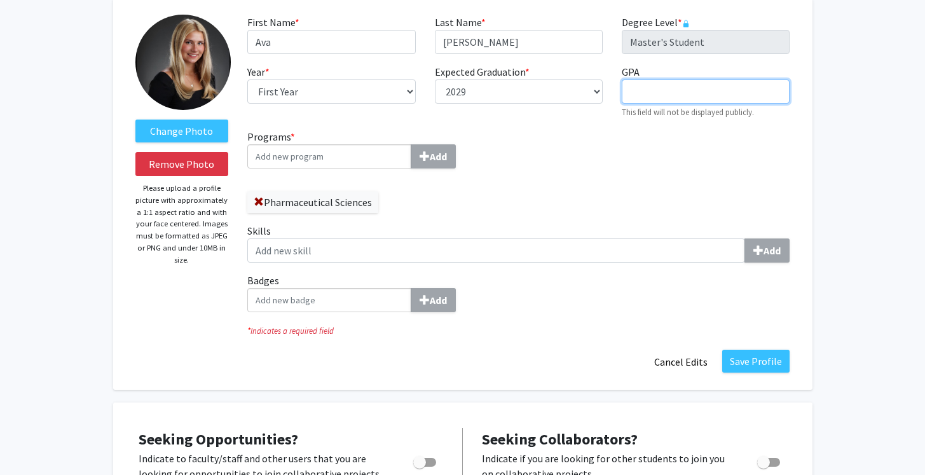
click at [643, 90] on input "GPA required" at bounding box center [706, 91] width 168 height 24
drag, startPoint x: 643, startPoint y: 90, endPoint x: 645, endPoint y: 133, distance: 42.6
click at [645, 133] on div "Programs * Add Pharmaceutical Sciences Skills Add Badges Add" at bounding box center [518, 225] width 561 height 193
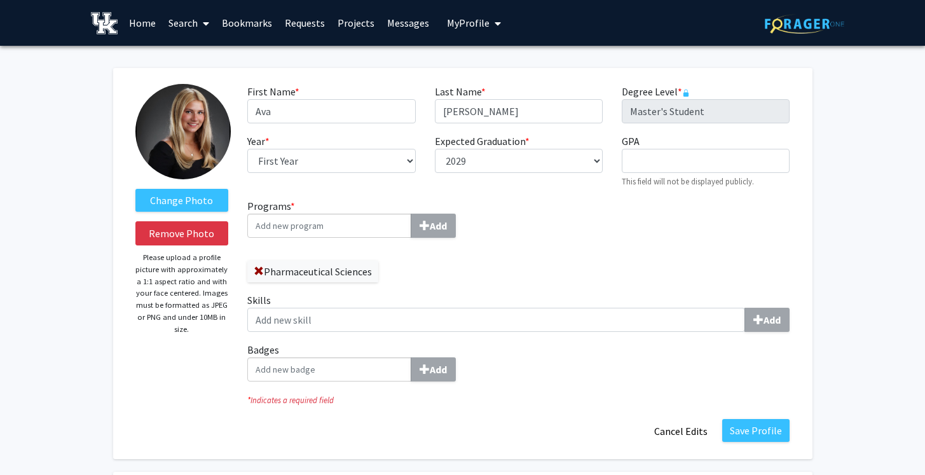
click at [838, 16] on img at bounding box center [804, 24] width 79 height 20
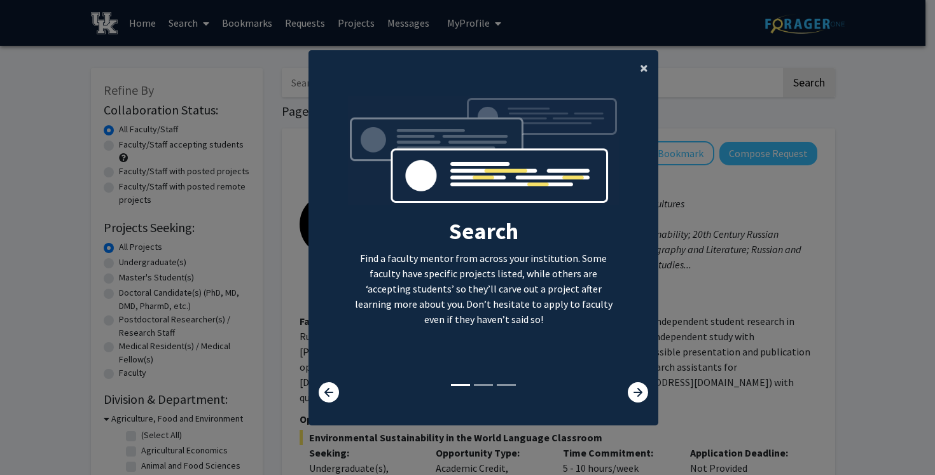
drag, startPoint x: 838, startPoint y: 16, endPoint x: 638, endPoint y: 76, distance: 208.4
click at [640, 76] on span "×" at bounding box center [644, 68] width 8 height 20
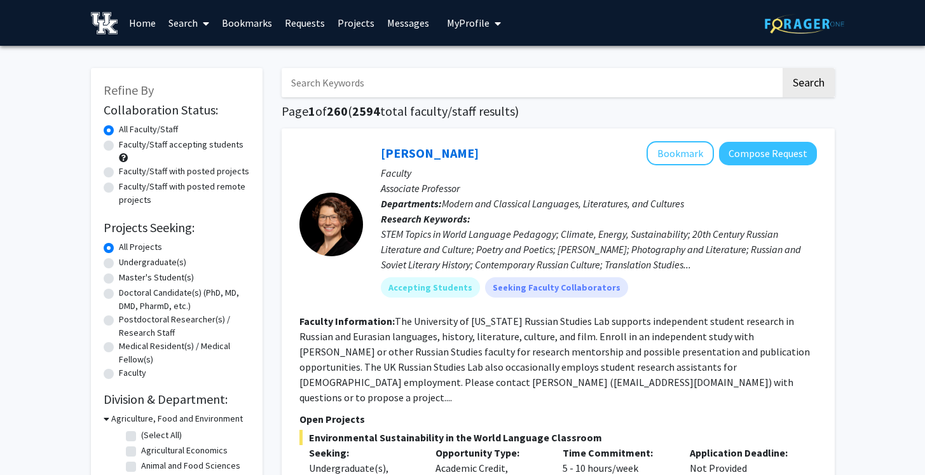
drag, startPoint x: 638, startPoint y: 76, endPoint x: 128, endPoint y: 264, distance: 543.6
click at [128, 264] on label "Undergraduate(s)" at bounding box center [152, 262] width 67 height 13
click at [127, 264] on input "Undergraduate(s)" at bounding box center [123, 260] width 8 height 8
radio input "true"
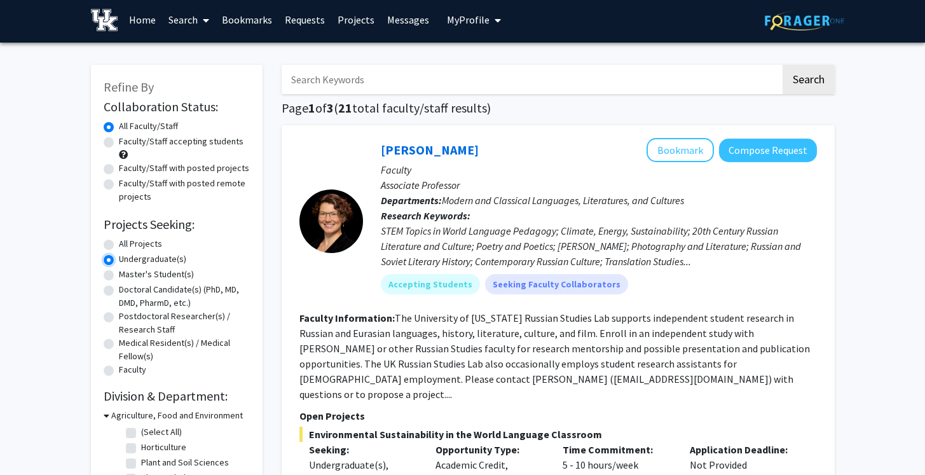
scroll to position [4, 0]
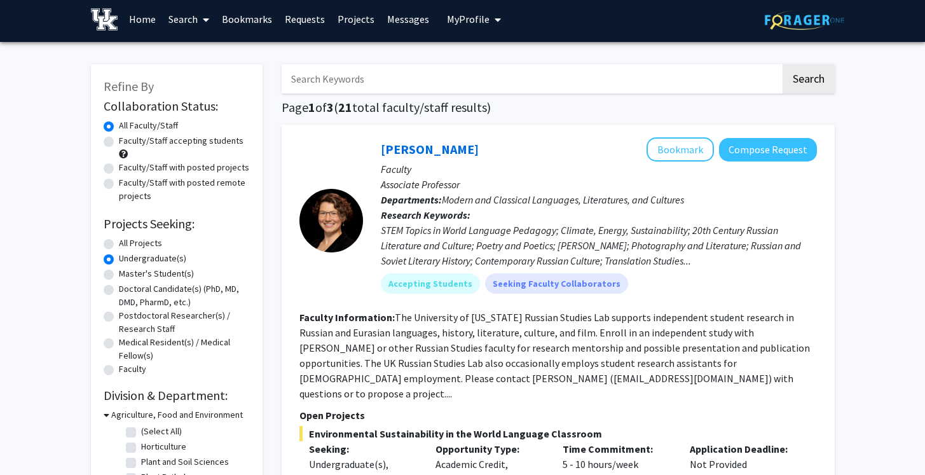
click at [444, 32] on button "My Profile" at bounding box center [474, 19] width 62 height 46
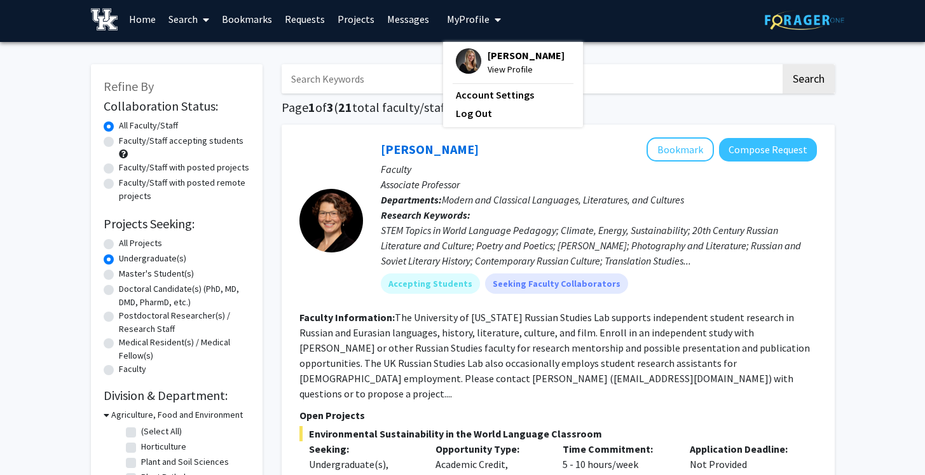
click at [488, 67] on span "View Profile" at bounding box center [526, 69] width 77 height 14
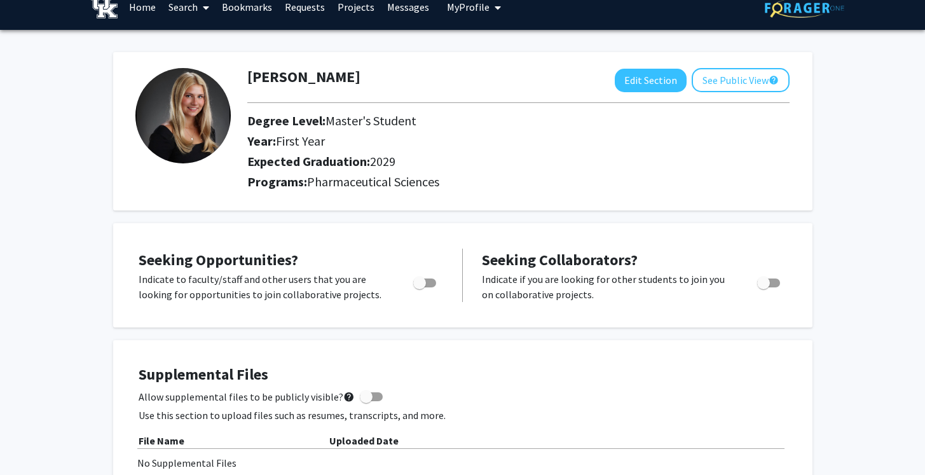
scroll to position [18, 0]
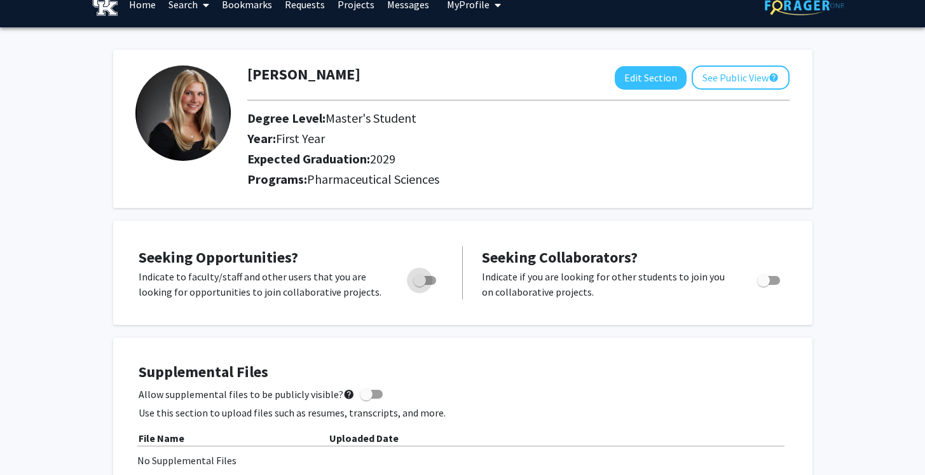
click at [417, 284] on span "Toggle" at bounding box center [419, 280] width 13 height 13
click at [419, 285] on input "Are you actively seeking opportunities?" at bounding box center [419, 285] width 1 height 1
checkbox input "true"
drag, startPoint x: 128, startPoint y: 264, endPoint x: 773, endPoint y: 275, distance: 644.9
click at [773, 275] on label "Toggle" at bounding box center [766, 280] width 28 height 15
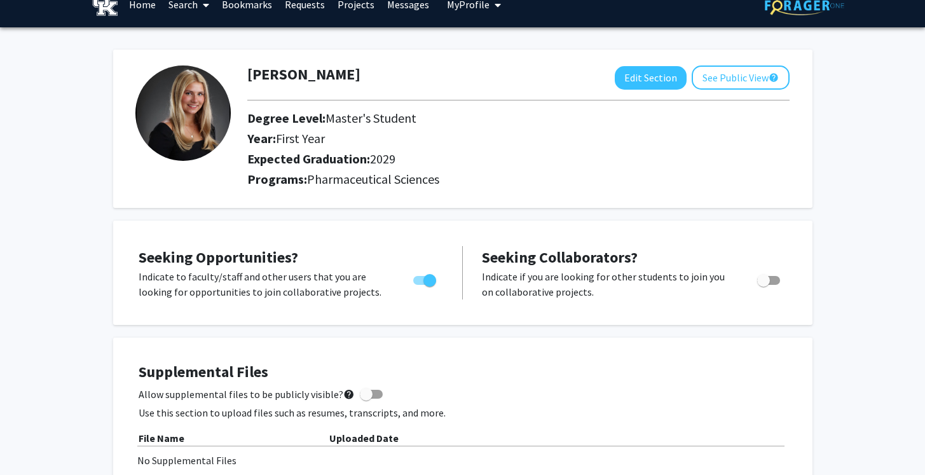
click at [764, 285] on input "Would you like to receive other student requests to work with you?" at bounding box center [763, 285] width 1 height 1
checkbox input "true"
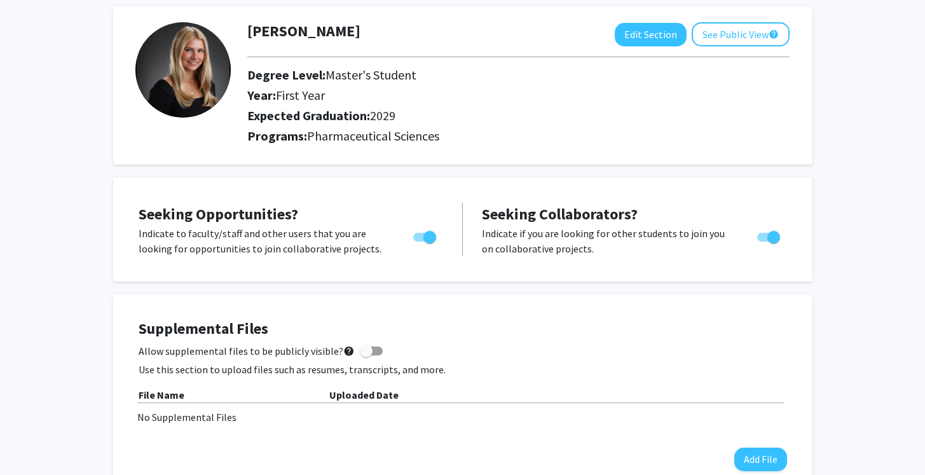
scroll to position [46, 0]
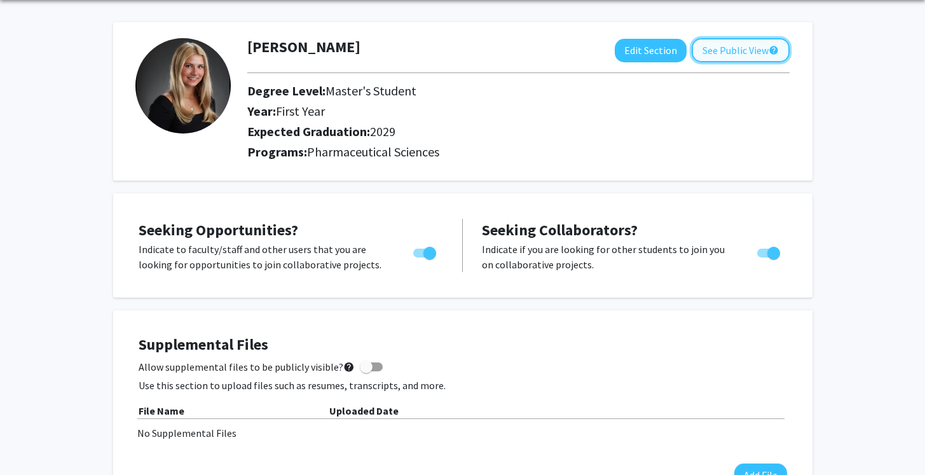
drag, startPoint x: 773, startPoint y: 275, endPoint x: 754, endPoint y: 51, distance: 224.7
click at [754, 51] on button "See Public View help" at bounding box center [741, 50] width 98 height 24
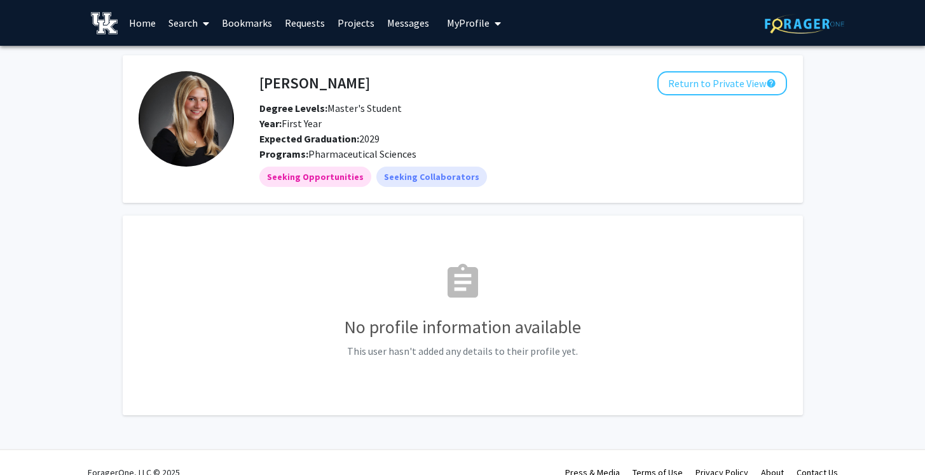
click at [474, 23] on span "My Profile" at bounding box center [468, 23] width 43 height 13
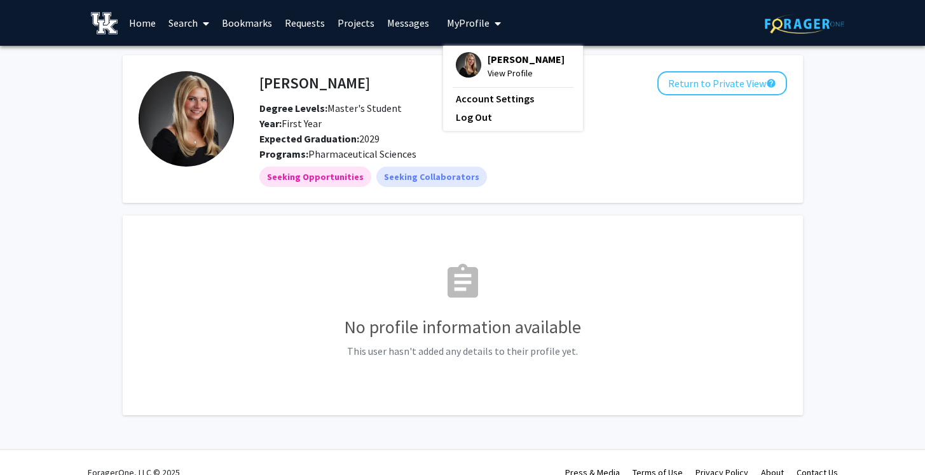
drag, startPoint x: 474, startPoint y: 23, endPoint x: 481, endPoint y: 87, distance: 64.6
click at [481, 87] on hr at bounding box center [513, 87] width 121 height 1
drag, startPoint x: 481, startPoint y: 87, endPoint x: 482, endPoint y: 95, distance: 7.7
click at [482, 95] on link "Account Settings" at bounding box center [513, 98] width 114 height 15
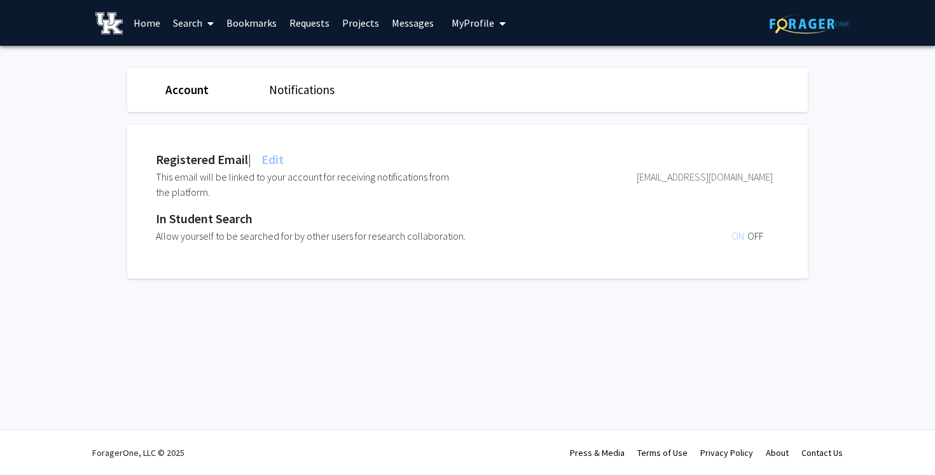
click at [277, 161] on span "Edit" at bounding box center [271, 159] width 25 height 16
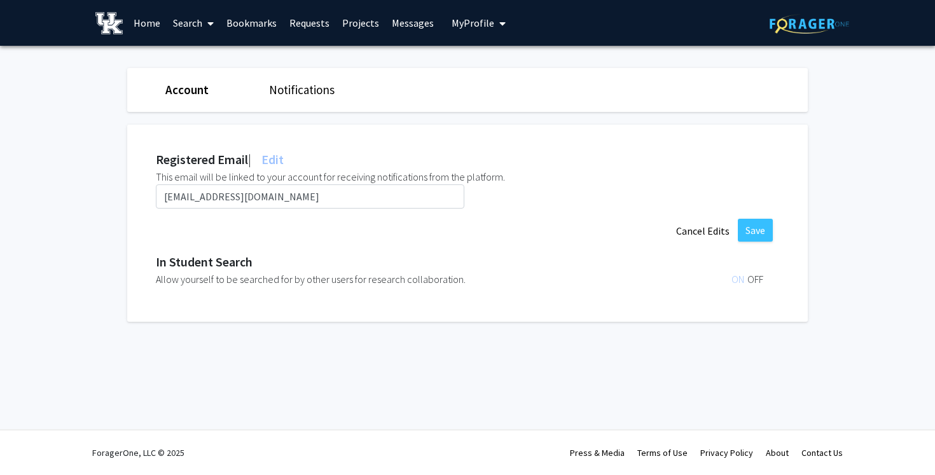
drag, startPoint x: 482, startPoint y: 95, endPoint x: 464, endPoint y: 242, distance: 148.0
click at [464, 242] on form "[EMAIL_ADDRESS][DOMAIN_NAME] Save Cancel Edits" at bounding box center [464, 213] width 617 height 59
drag, startPoint x: 464, startPoint y: 242, endPoint x: 748, endPoint y: 231, distance: 284.4
click at [748, 231] on button "Save" at bounding box center [755, 230] width 35 height 23
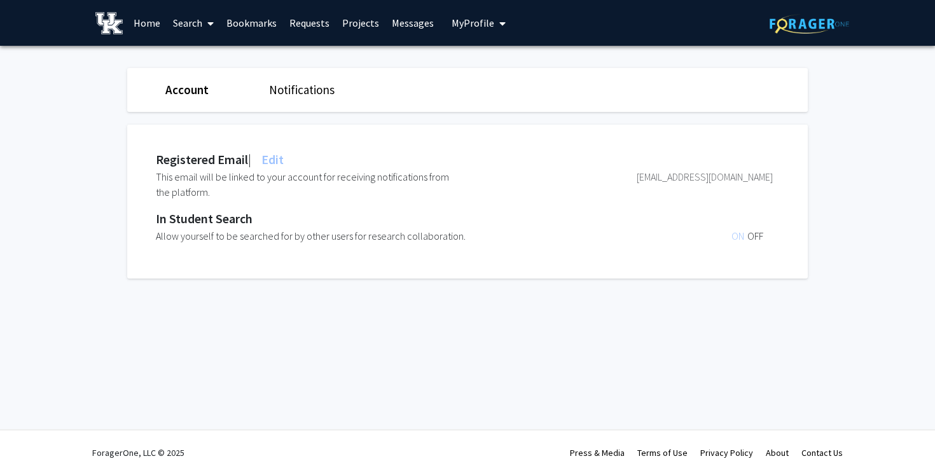
drag, startPoint x: 748, startPoint y: 231, endPoint x: 271, endPoint y: 83, distance: 499.4
click at [271, 83] on link "Notifications" at bounding box center [301, 89] width 65 height 15
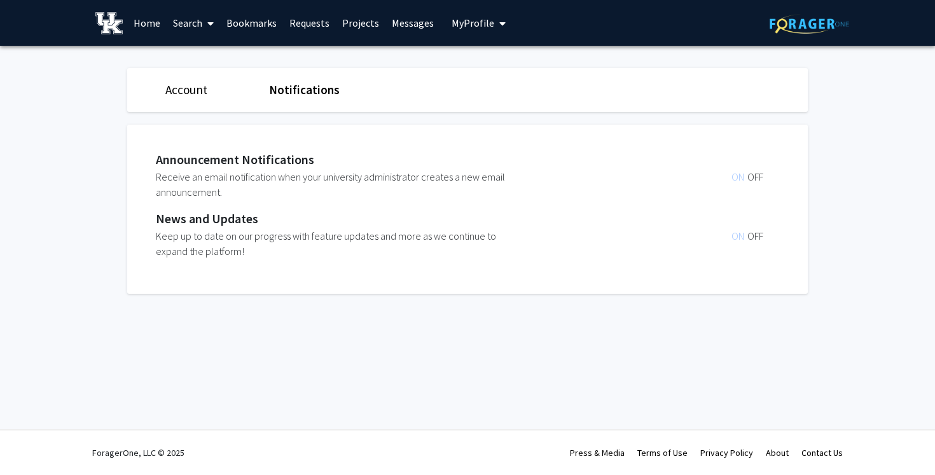
drag, startPoint x: 271, startPoint y: 83, endPoint x: 174, endPoint y: 88, distance: 97.4
click at [174, 88] on link "Account" at bounding box center [186, 89] width 42 height 15
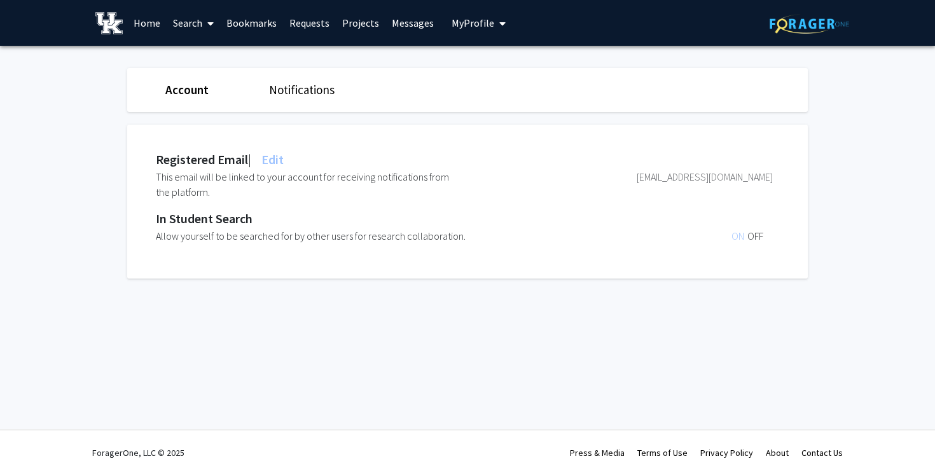
drag, startPoint x: 174, startPoint y: 88, endPoint x: 482, endPoint y: 20, distance: 315.8
click at [482, 20] on span "My Profile" at bounding box center [472, 23] width 43 height 13
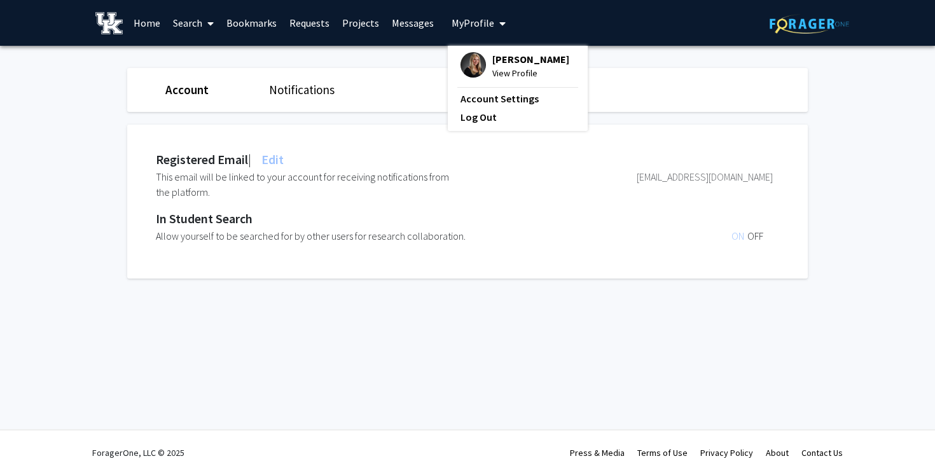
drag, startPoint x: 482, startPoint y: 20, endPoint x: 541, endPoint y: 285, distance: 271.1
click at [541, 285] on div "Account Notifications Registered Email | Edit This email will be linked to your…" at bounding box center [467, 176] width 680 height 261
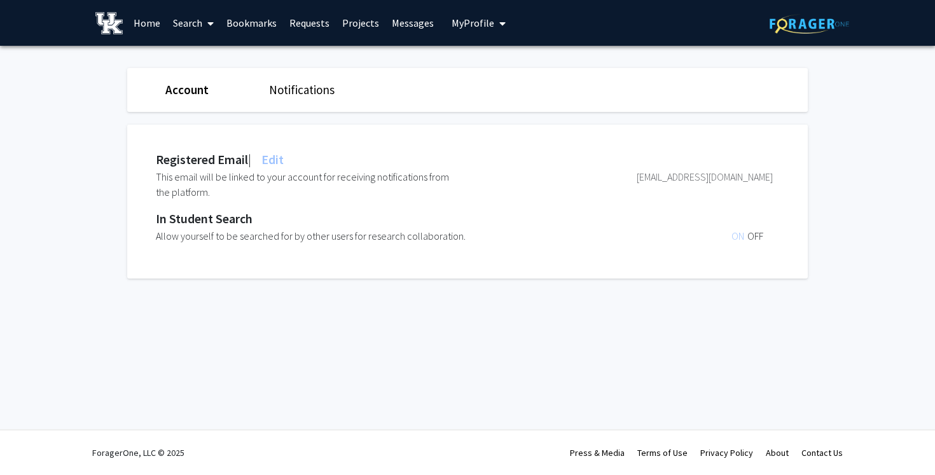
click at [46, 234] on fg-settings "Account Notifications Registered Email | Edit This email will be linked to your…" at bounding box center [467, 176] width 935 height 261
drag, startPoint x: 69, startPoint y: 290, endPoint x: 181, endPoint y: 116, distance: 206.5
click at [181, 116] on div "Registered Email | Edit This email will be linked to your account for receiving…" at bounding box center [467, 195] width 699 height 167
drag, startPoint x: 181, startPoint y: 116, endPoint x: 188, endPoint y: 79, distance: 37.7
click at [188, 79] on div "Account Notifications" at bounding box center [467, 90] width 699 height 44
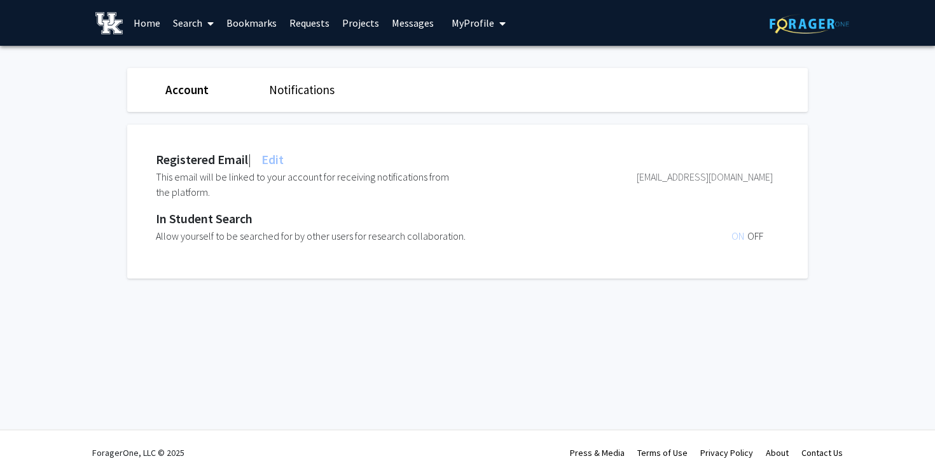
drag, startPoint x: 188, startPoint y: 79, endPoint x: 317, endPoint y: 122, distance: 135.3
click at [317, 122] on div "Registered Email | Edit This email will be linked to your account for receiving…" at bounding box center [467, 195] width 699 height 167
drag, startPoint x: 317, startPoint y: 122, endPoint x: 149, endPoint y: 18, distance: 197.3
click at [149, 18] on link "Home" at bounding box center [146, 23] width 39 height 45
click at [154, 20] on link "Home" at bounding box center [146, 23] width 39 height 45
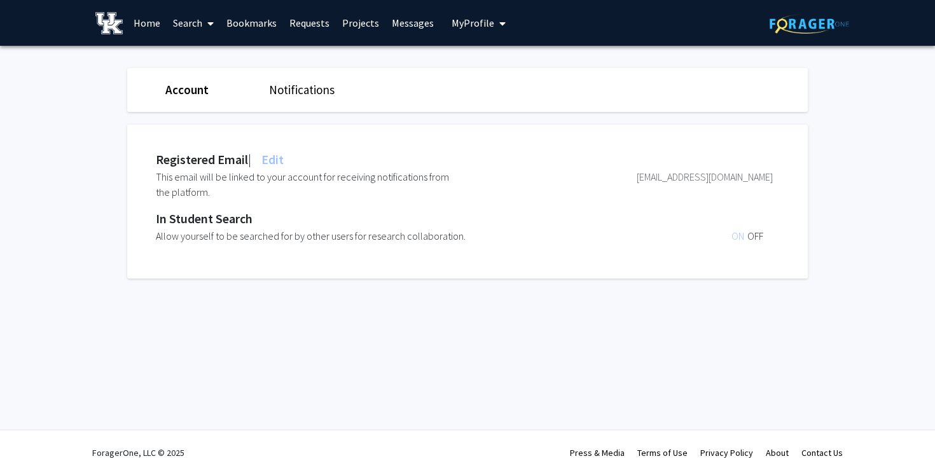
drag, startPoint x: 154, startPoint y: 20, endPoint x: 148, endPoint y: 26, distance: 8.1
click at [148, 26] on link "Home" at bounding box center [146, 23] width 39 height 45
click at [314, 97] on link "Notifications" at bounding box center [301, 89] width 65 height 15
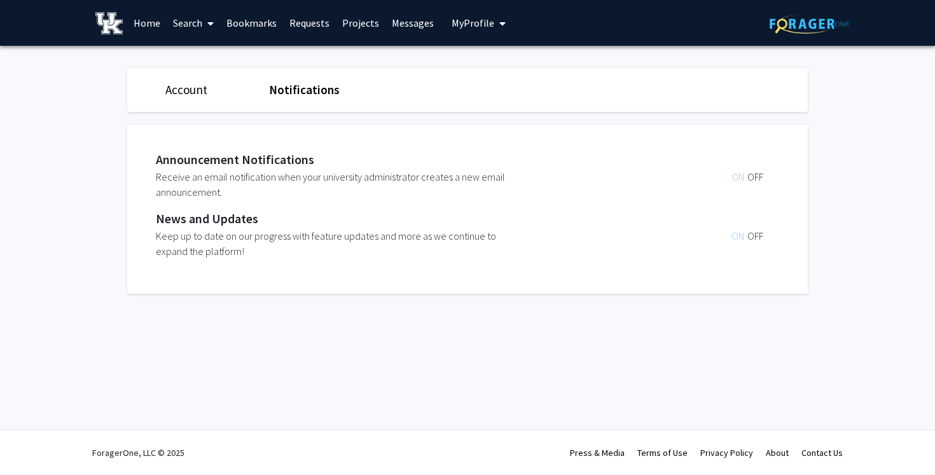
drag, startPoint x: 871, startPoint y: 156, endPoint x: 319, endPoint y: 87, distance: 556.3
click at [319, 87] on link "Notifications" at bounding box center [304, 89] width 71 height 15
drag, startPoint x: 319, startPoint y: 87, endPoint x: 228, endPoint y: 92, distance: 91.0
click at [228, 92] on div "Account" at bounding box center [208, 90] width 104 height 18
click at [475, 24] on span "My Profile" at bounding box center [472, 23] width 43 height 13
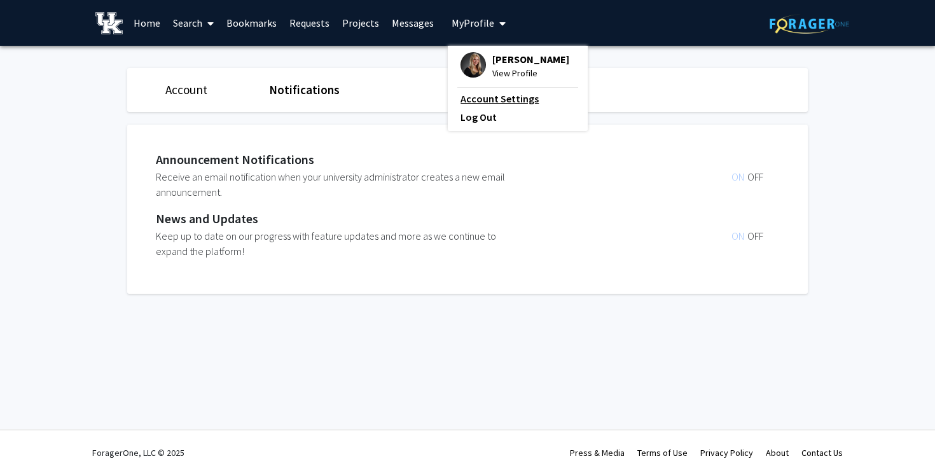
drag, startPoint x: 228, startPoint y: 92, endPoint x: 483, endPoint y: 100, distance: 255.1
click at [483, 100] on link "Account Settings" at bounding box center [517, 98] width 114 height 15
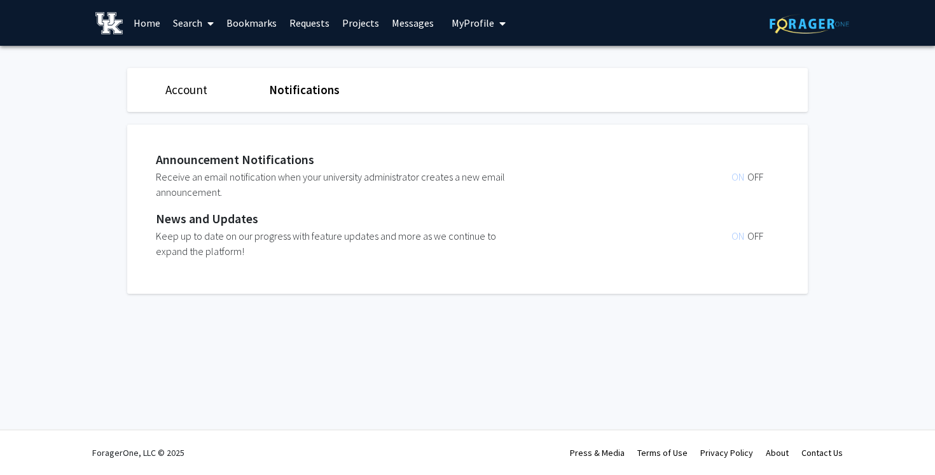
drag, startPoint x: 483, startPoint y: 100, endPoint x: 492, endPoint y: 27, distance: 73.0
click at [494, 27] on span "My profile dropdown to access profile and logout" at bounding box center [499, 23] width 11 height 45
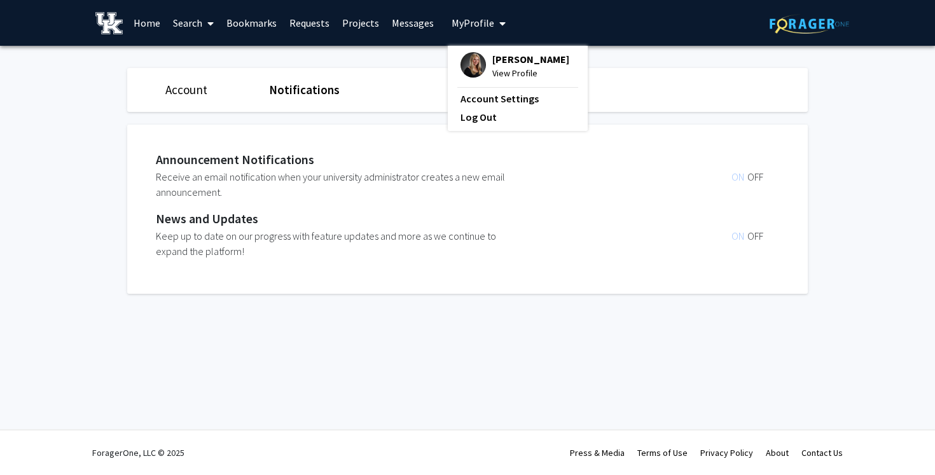
drag, startPoint x: 492, startPoint y: 27, endPoint x: 504, endPoint y: 79, distance: 52.9
click at [504, 79] on span "View Profile" at bounding box center [530, 73] width 77 height 14
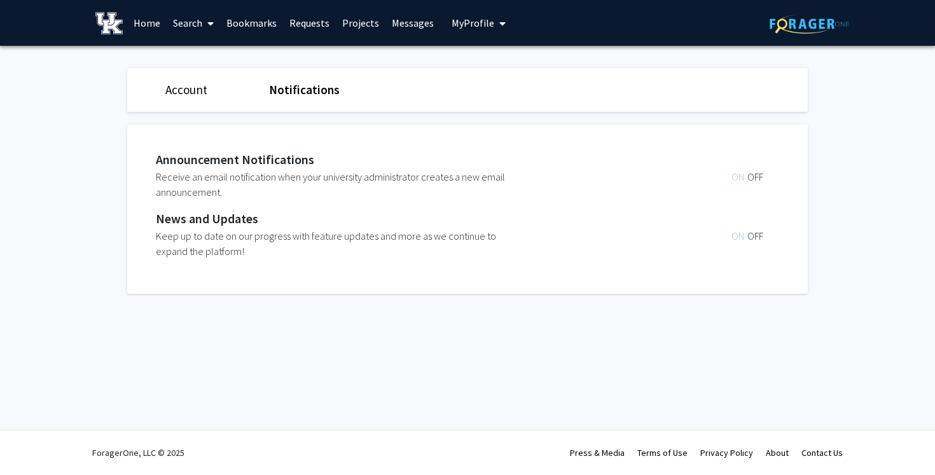
click at [476, 5] on button "My Profile" at bounding box center [479, 23] width 62 height 46
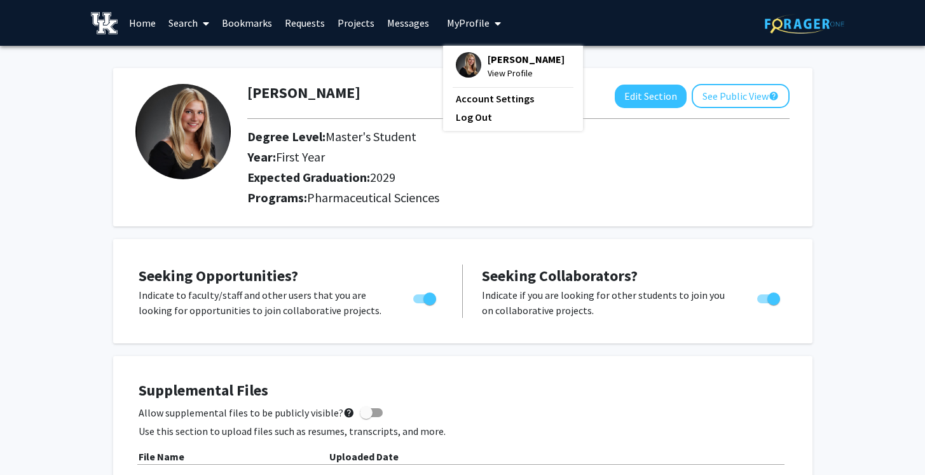
drag, startPoint x: 504, startPoint y: 79, endPoint x: 582, endPoint y: 219, distance: 161.1
click at [582, 219] on div "[PERSON_NAME] Edit Section See Public View help Degree Level: Master's Student …" at bounding box center [462, 147] width 699 height 158
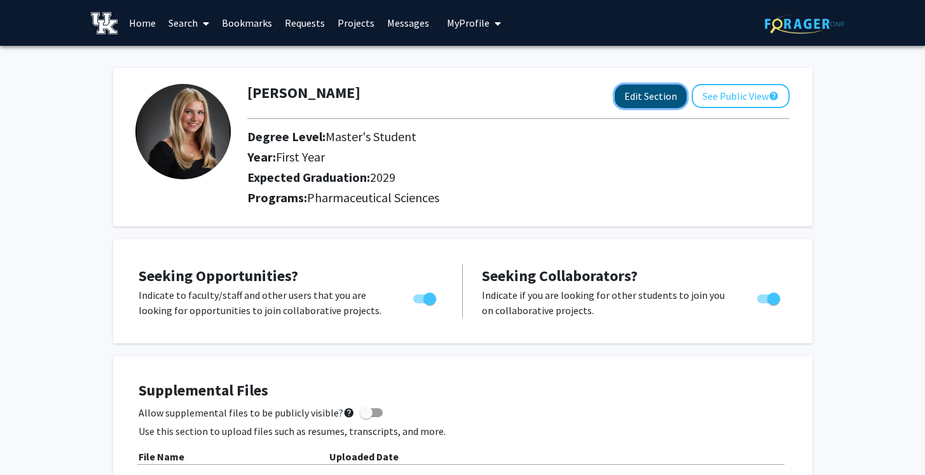
drag, startPoint x: 582, startPoint y: 219, endPoint x: 649, endPoint y: 85, distance: 150.2
click at [649, 85] on button "Edit Section" at bounding box center [651, 97] width 72 height 24
select select "first_year"
select select "2029"
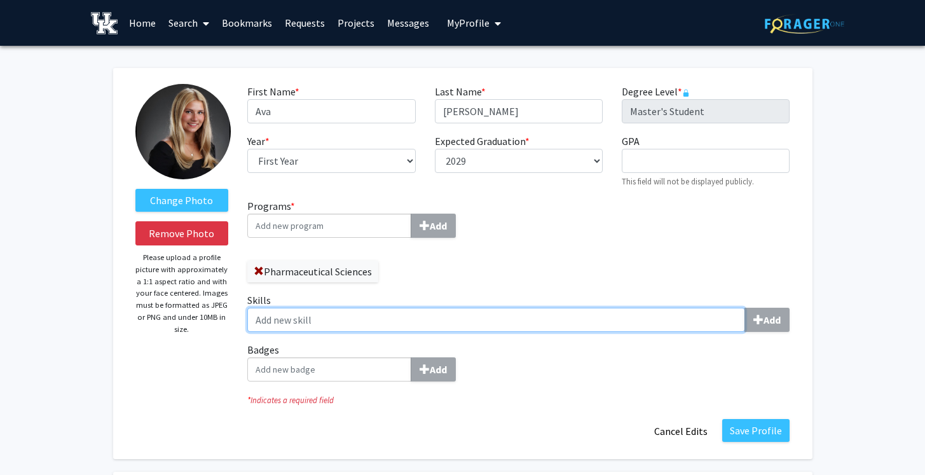
drag, startPoint x: 703, startPoint y: 109, endPoint x: 420, endPoint y: 314, distance: 349.3
click at [420, 314] on input "Skills Add" at bounding box center [496, 320] width 498 height 24
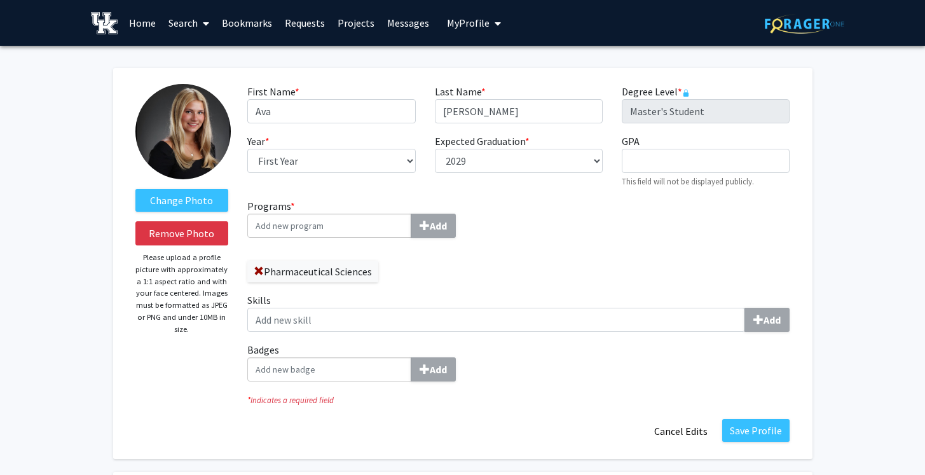
drag, startPoint x: 420, startPoint y: 314, endPoint x: 567, endPoint y: 254, distance: 159.2
click at [567, 254] on div "Programs * Add Pharmaceutical Sciences Skills Add Badges Add" at bounding box center [518, 294] width 561 height 193
click at [746, 427] on button "Save Profile" at bounding box center [755, 430] width 67 height 23
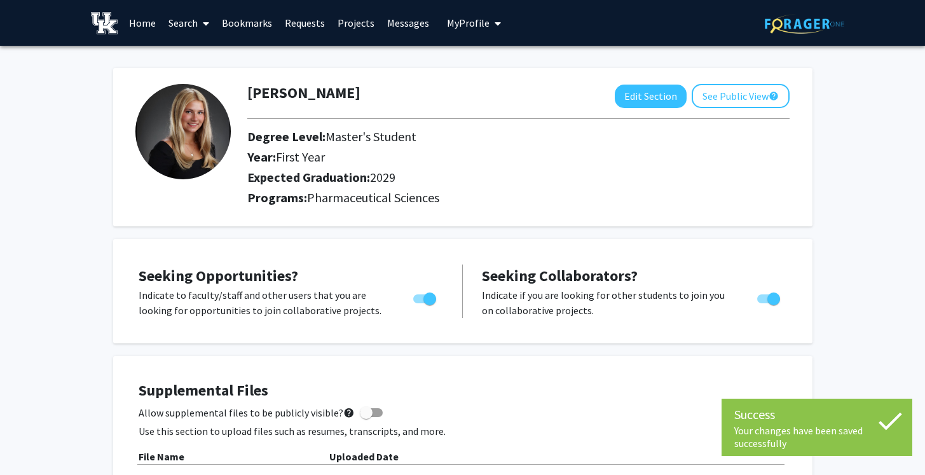
drag, startPoint x: 567, startPoint y: 254, endPoint x: 469, endPoint y: 34, distance: 240.8
click at [469, 34] on button "My Profile" at bounding box center [474, 23] width 62 height 46
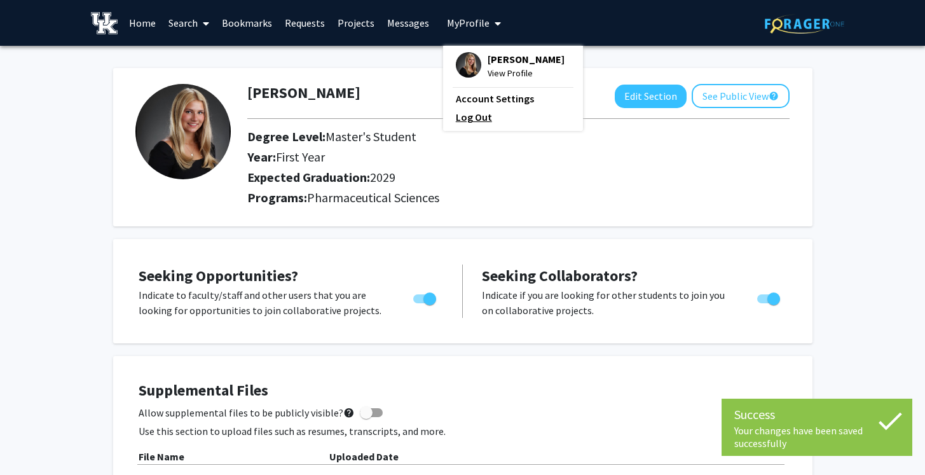
drag, startPoint x: 469, startPoint y: 34, endPoint x: 479, endPoint y: 123, distance: 89.6
click at [479, 123] on link "Log Out" at bounding box center [513, 116] width 114 height 15
drag, startPoint x: 479, startPoint y: 123, endPoint x: 471, endPoint y: 117, distance: 10.4
click at [471, 117] on link "Log Out" at bounding box center [513, 116] width 114 height 15
